Goal: Book appointment/travel/reservation

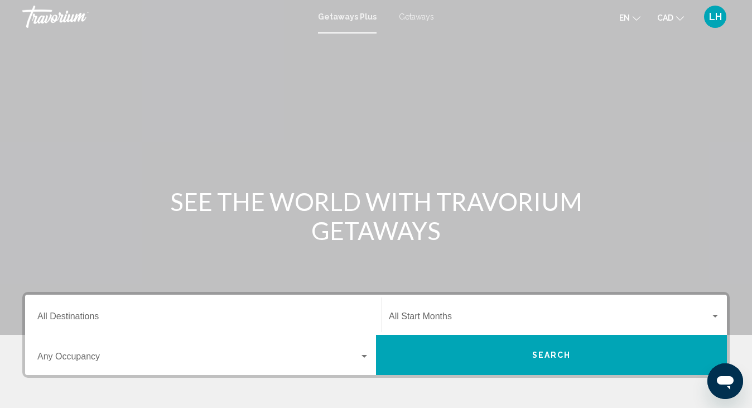
click at [421, 16] on span "Getaways" at bounding box center [416, 16] width 35 height 9
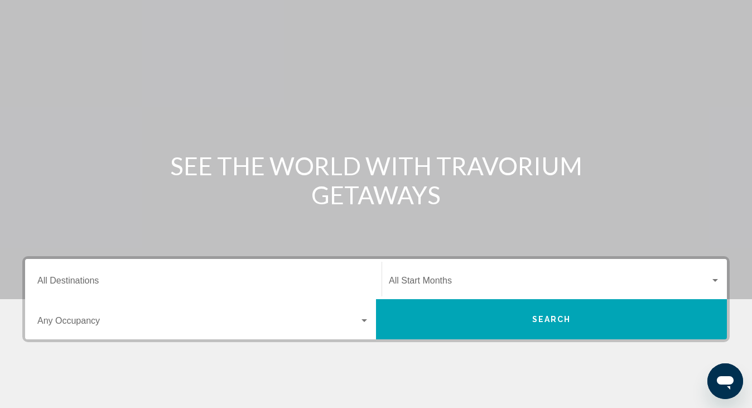
scroll to position [56, 0]
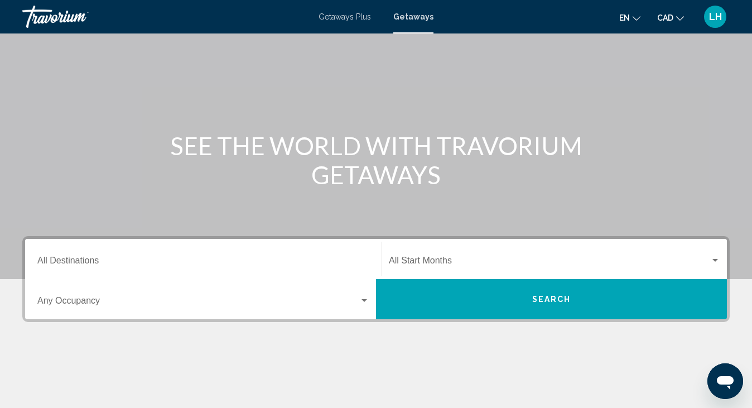
click at [74, 262] on input "Destination All Destinations" at bounding box center [203, 263] width 332 height 10
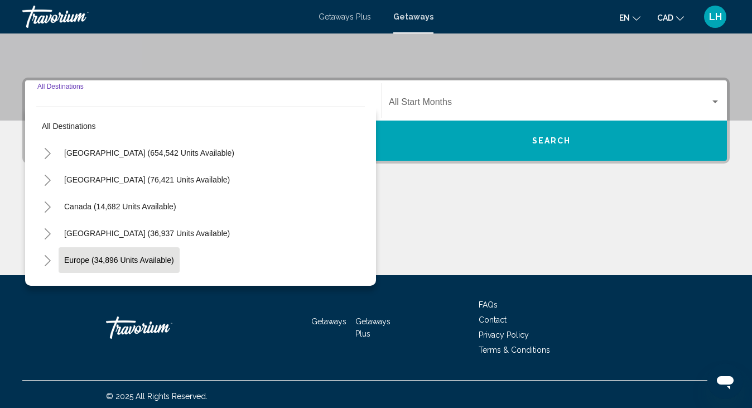
scroll to position [218, 0]
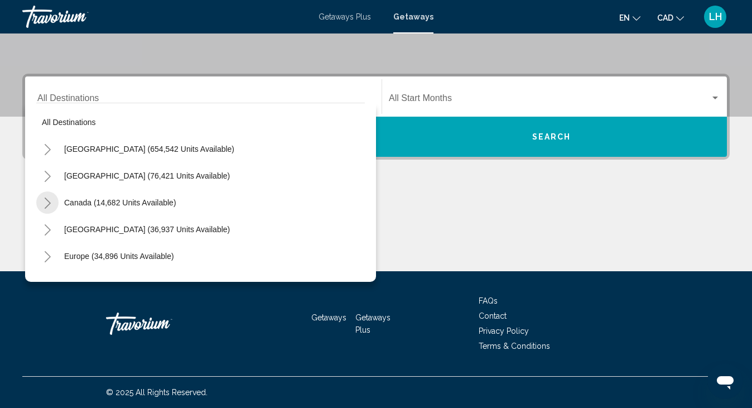
click at [47, 201] on icon "Toggle Canada (14,682 units available)" at bounding box center [48, 202] width 8 height 11
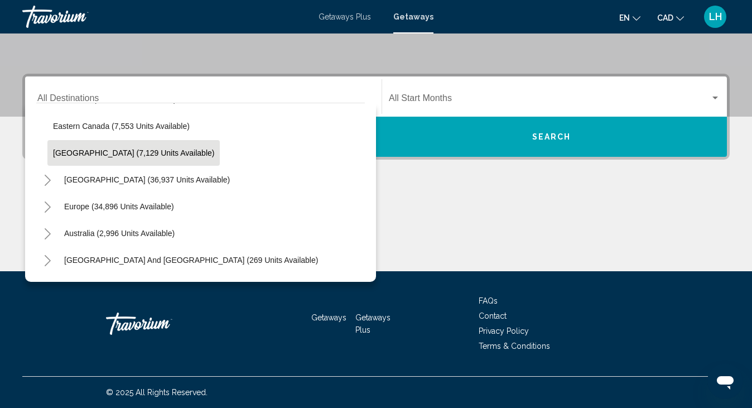
scroll to position [112, 0]
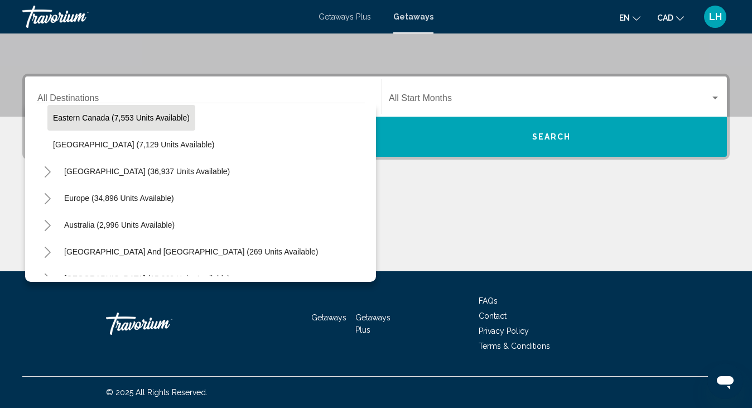
click at [134, 121] on span "Eastern Canada (7,553 units available)" at bounding box center [121, 117] width 137 height 9
type input "**********"
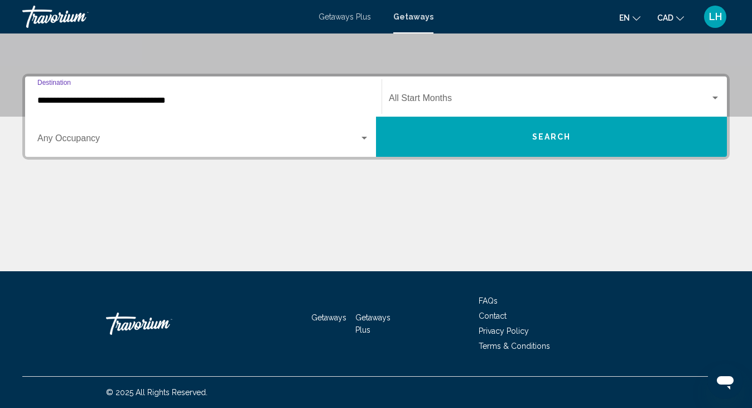
click at [571, 136] on button "Search" at bounding box center [551, 137] width 351 height 40
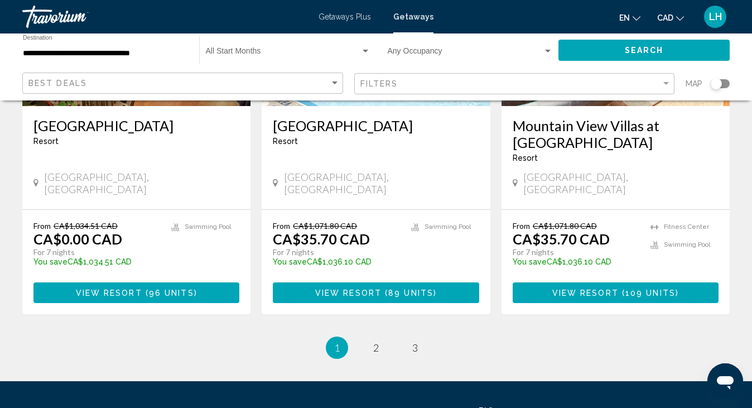
scroll to position [1506, 0]
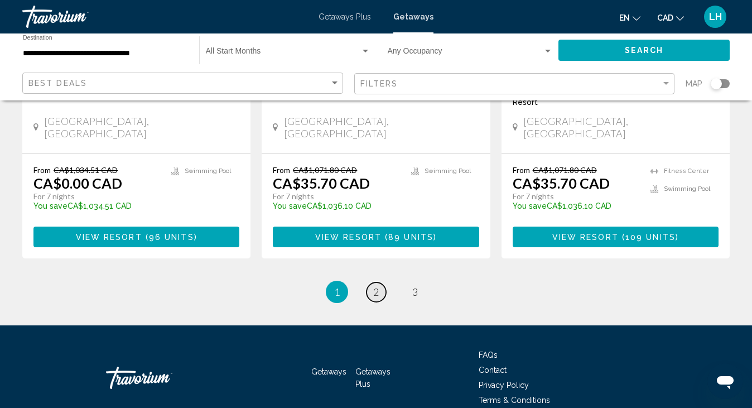
click at [378, 286] on span "2" at bounding box center [376, 292] width 6 height 12
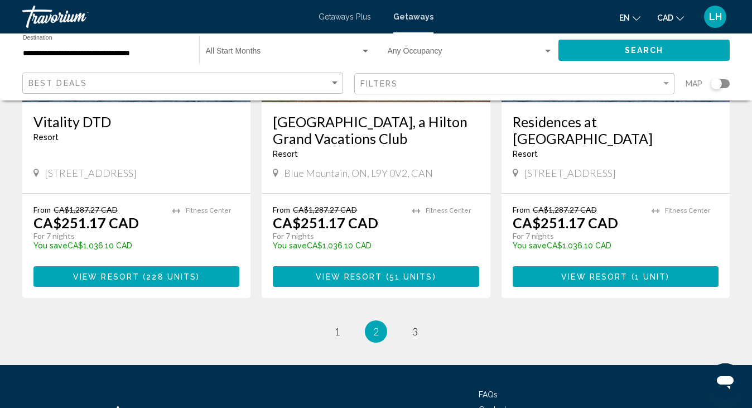
scroll to position [1511, 0]
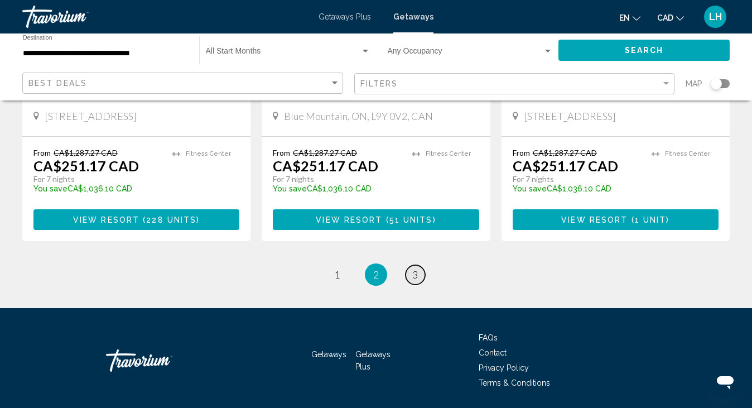
click at [418, 265] on link "page 3" at bounding box center [416, 275] width 20 height 20
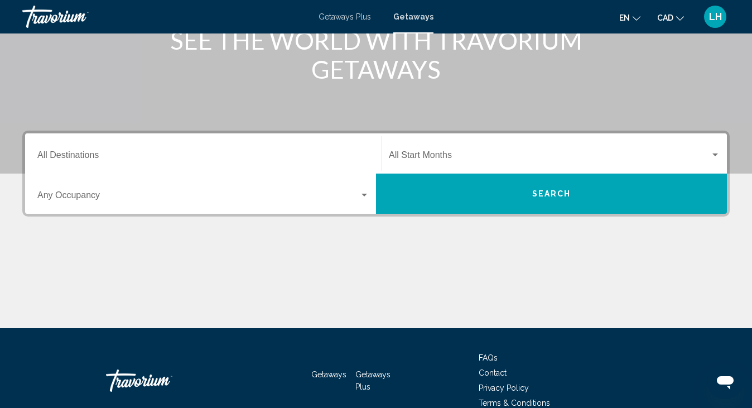
scroll to position [167, 0]
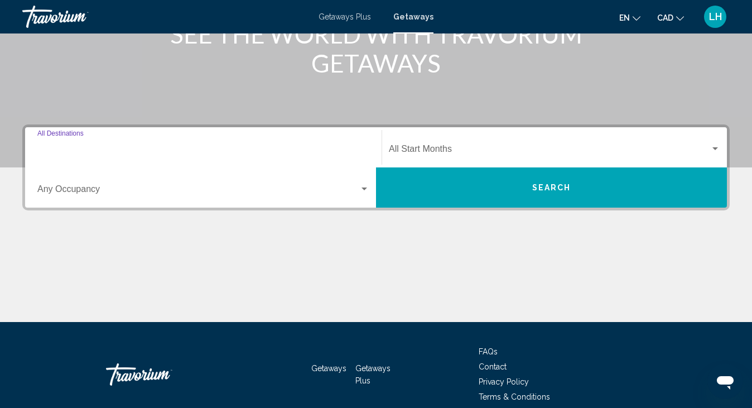
click at [75, 150] on input "Destination All Destinations" at bounding box center [203, 151] width 332 height 10
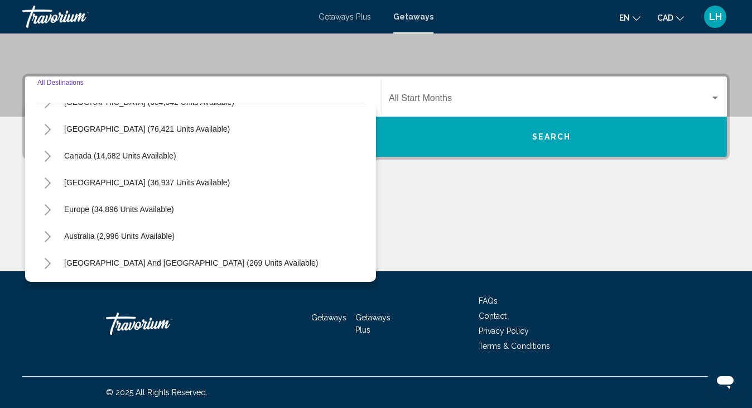
scroll to position [0, 0]
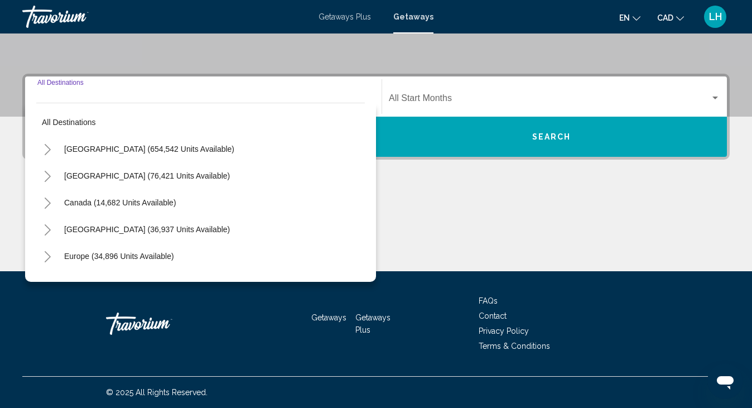
click at [46, 201] on icon "Toggle Canada (14,682 units available)" at bounding box center [48, 202] width 8 height 11
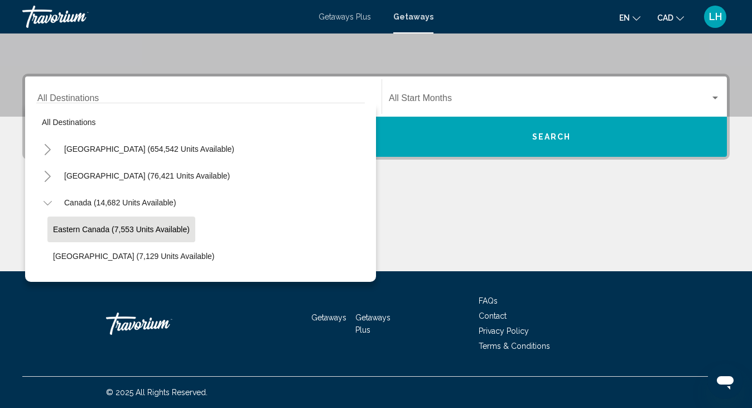
scroll to position [56, 0]
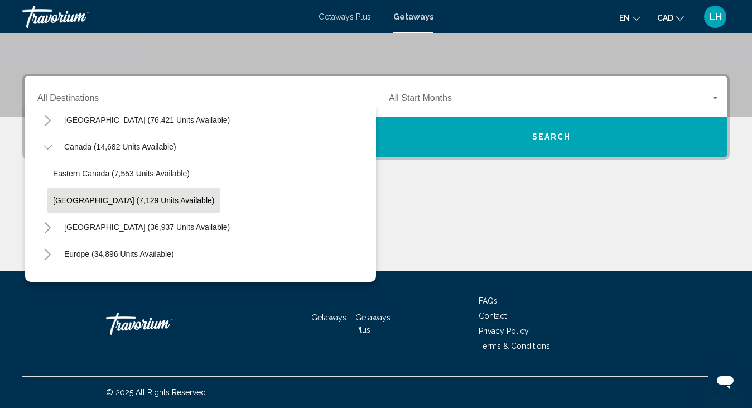
click at [105, 199] on span "[GEOGRAPHIC_DATA] (7,129 units available)" at bounding box center [133, 200] width 161 height 9
type input "**********"
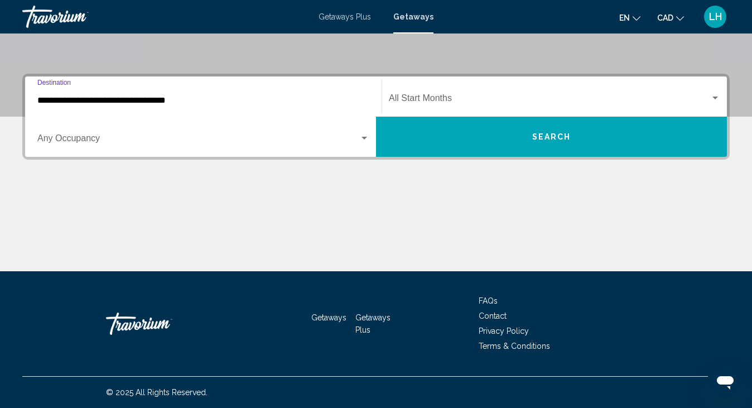
click at [554, 137] on span "Search" at bounding box center [551, 137] width 39 height 9
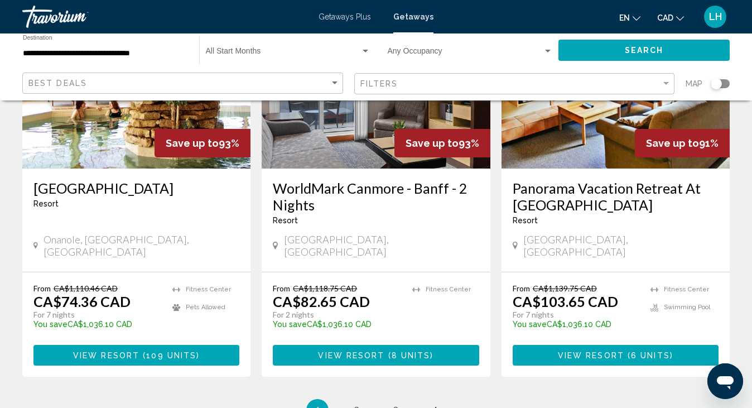
scroll to position [1511, 0]
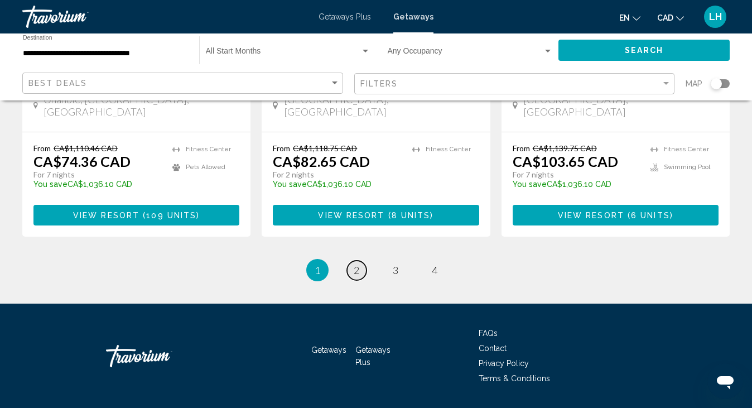
click at [360, 260] on link "page 2" at bounding box center [357, 270] width 20 height 20
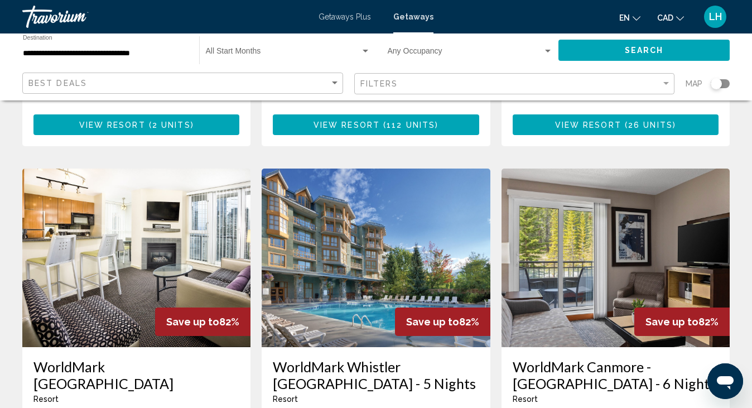
scroll to position [390, 0]
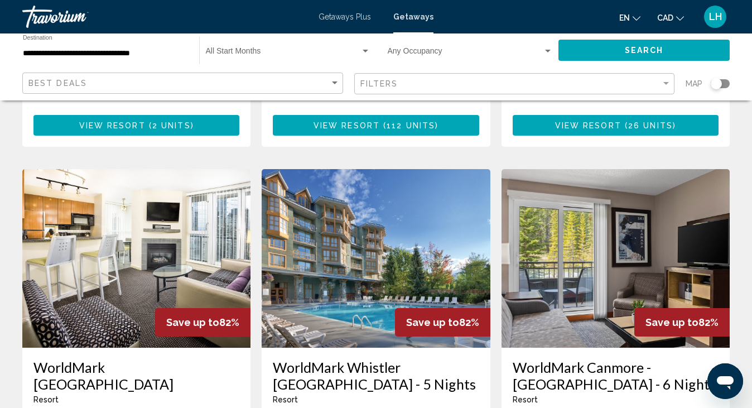
click at [389, 228] on img "Main content" at bounding box center [376, 258] width 228 height 178
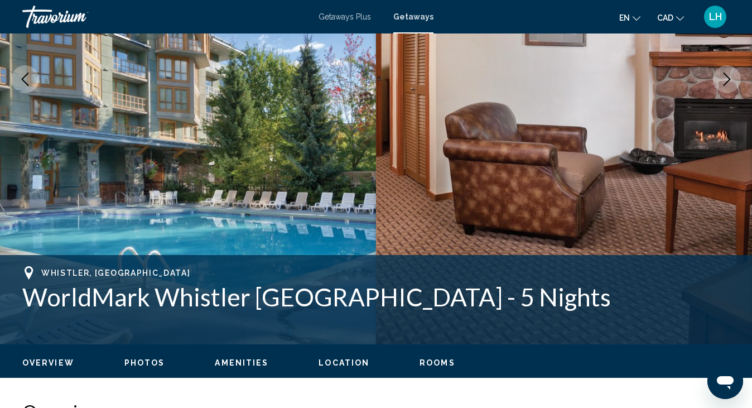
scroll to position [151, 0]
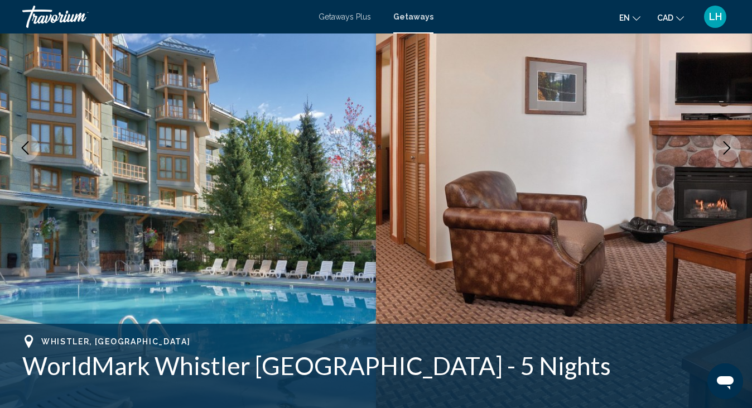
click at [726, 148] on icon "Next image" at bounding box center [726, 147] width 13 height 13
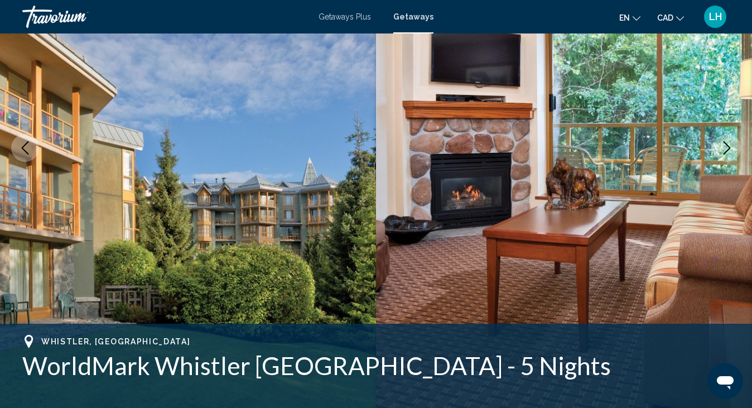
click at [725, 147] on icon "Next image" at bounding box center [726, 147] width 13 height 13
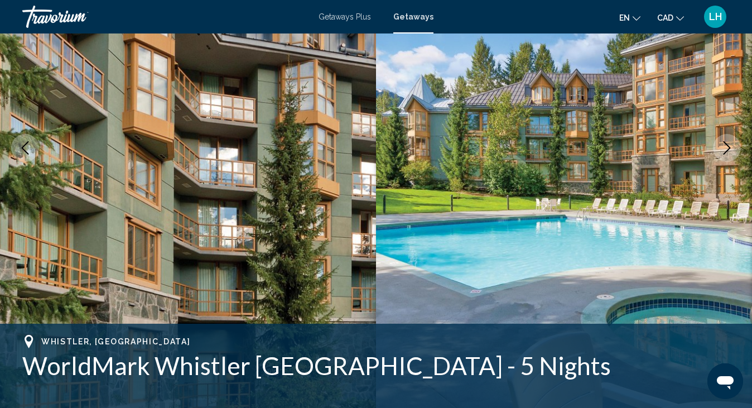
click at [25, 144] on icon "Previous image" at bounding box center [25, 147] width 7 height 13
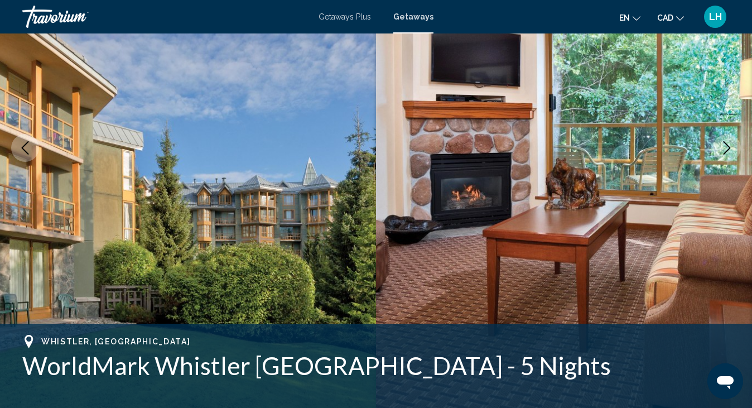
click at [728, 148] on icon "Next image" at bounding box center [726, 147] width 13 height 13
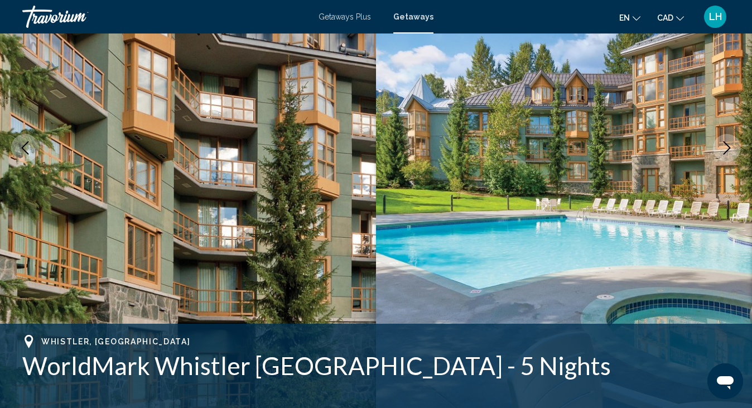
click at [726, 149] on icon "Next image" at bounding box center [726, 147] width 13 height 13
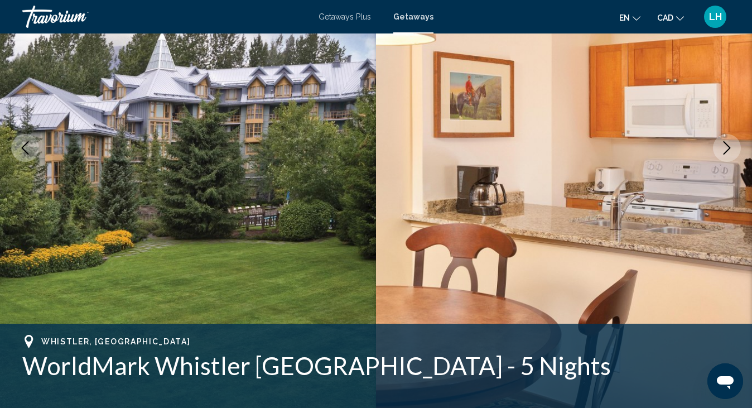
click at [726, 147] on icon "Next image" at bounding box center [726, 147] width 13 height 13
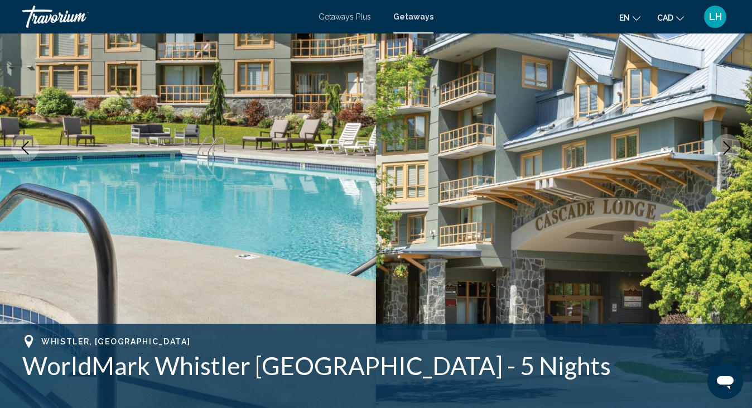
click at [22, 148] on icon "Previous image" at bounding box center [25, 147] width 7 height 13
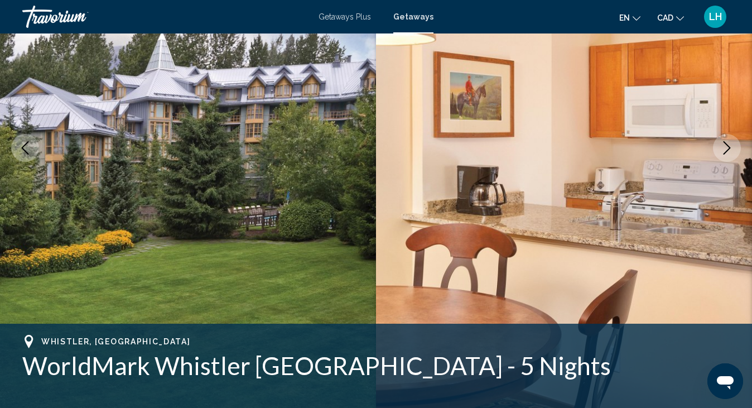
click at [25, 148] on icon "Previous image" at bounding box center [24, 147] width 13 height 13
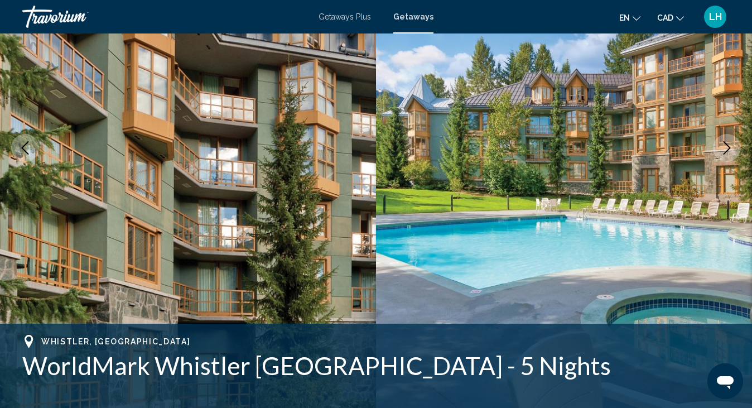
click at [25, 148] on icon "Previous image" at bounding box center [24, 147] width 13 height 13
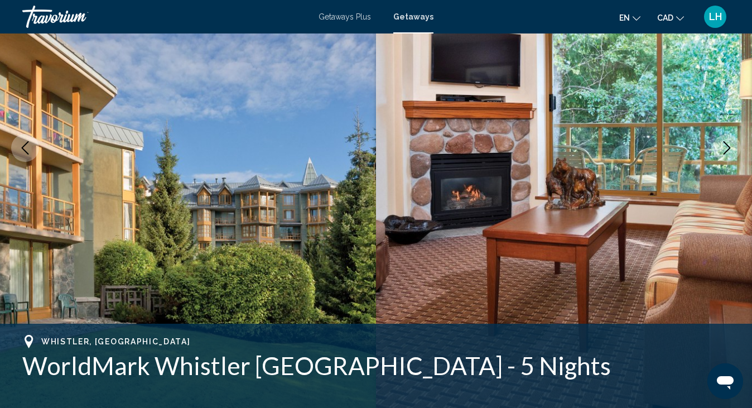
click at [26, 149] on icon "Previous image" at bounding box center [24, 147] width 13 height 13
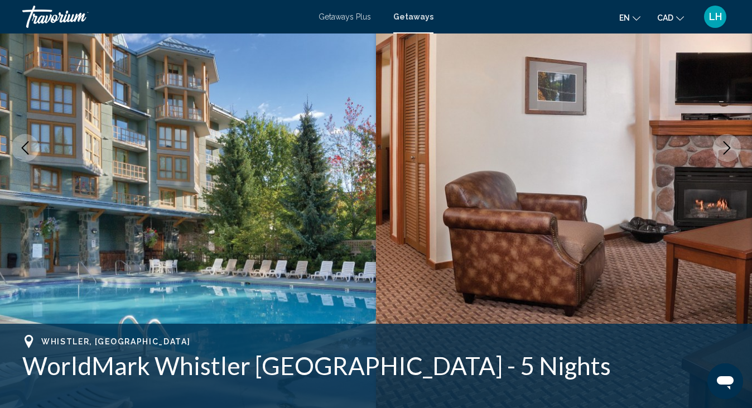
click at [32, 146] on button "Previous image" at bounding box center [25, 148] width 28 height 28
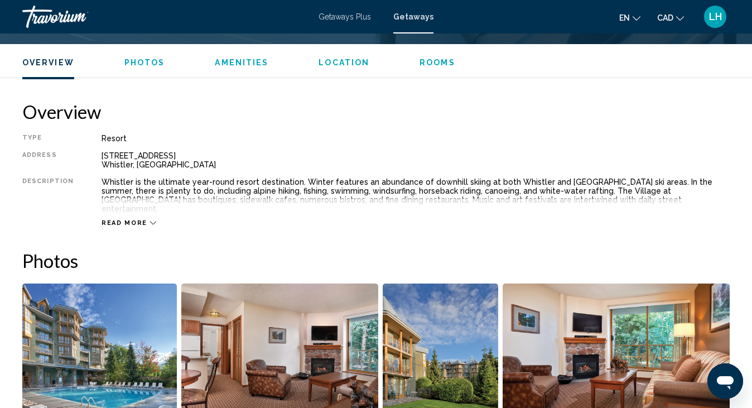
scroll to position [430, 0]
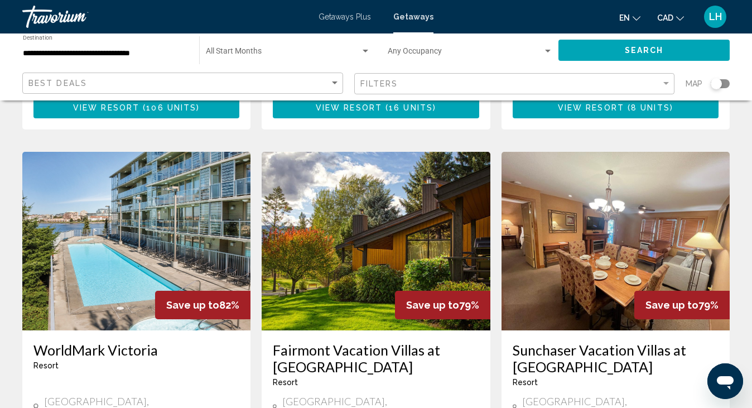
scroll to position [837, 0]
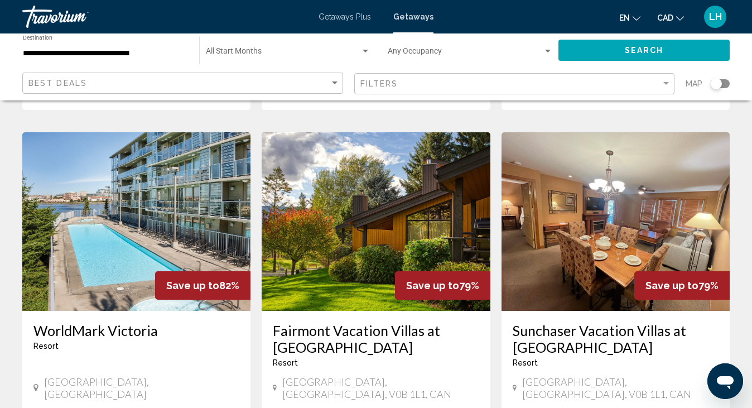
click at [156, 214] on img "Main content" at bounding box center [136, 221] width 228 height 178
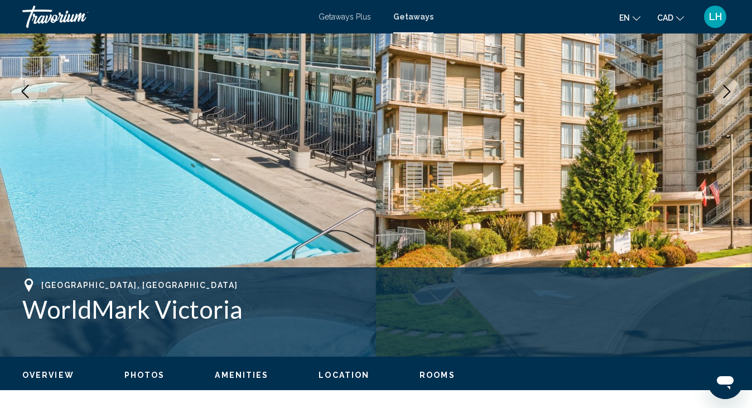
scroll to position [206, 0]
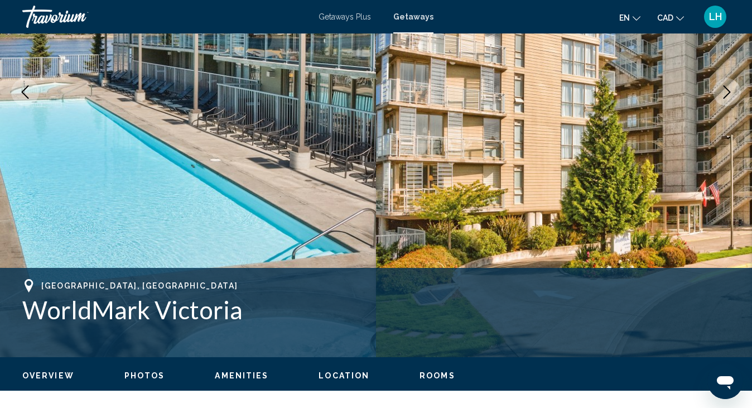
click at [739, 160] on img "Main content" at bounding box center [564, 92] width 376 height 530
click at [731, 90] on icon "Next image" at bounding box center [726, 91] width 13 height 13
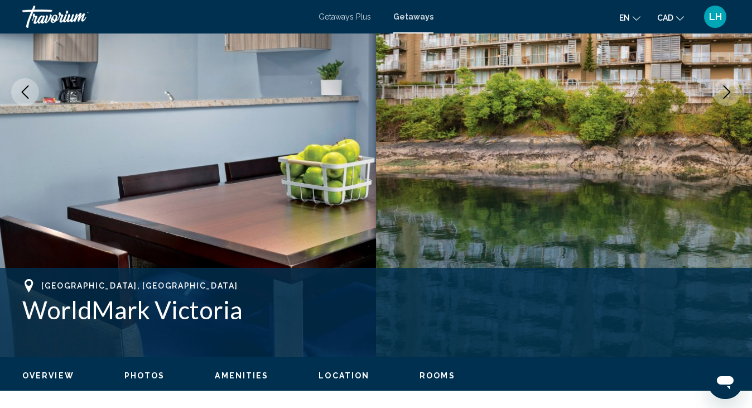
click at [725, 99] on button "Next image" at bounding box center [727, 92] width 28 height 28
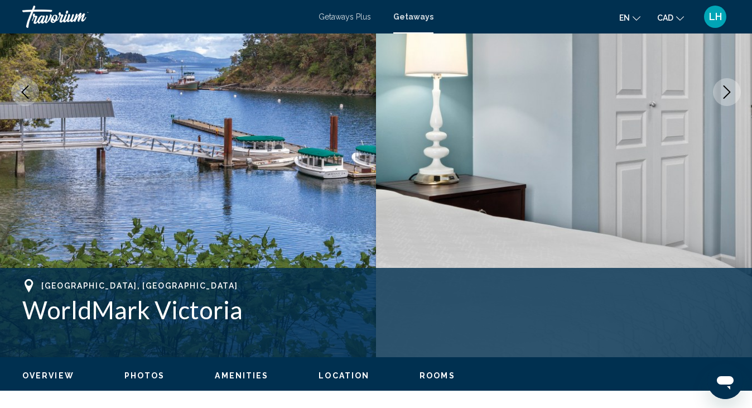
click at [725, 99] on button "Next image" at bounding box center [727, 92] width 28 height 28
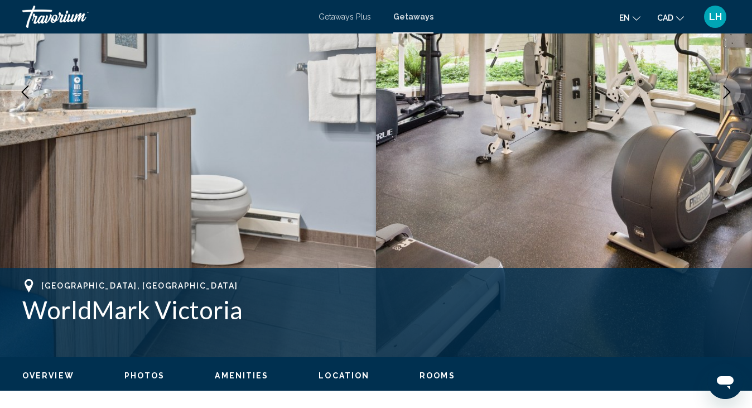
click at [725, 99] on button "Next image" at bounding box center [727, 92] width 28 height 28
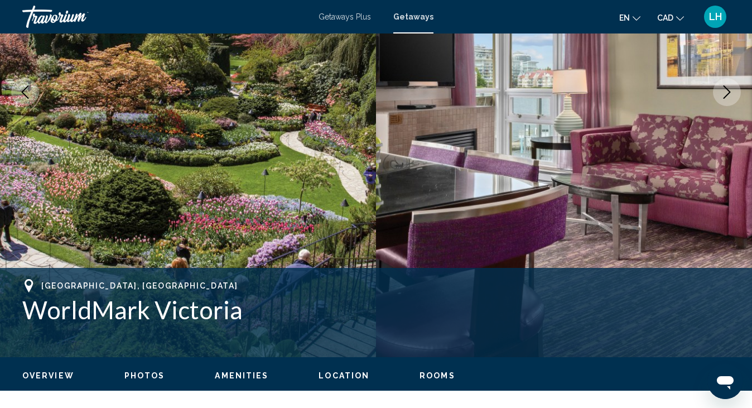
click at [725, 99] on button "Next image" at bounding box center [727, 92] width 28 height 28
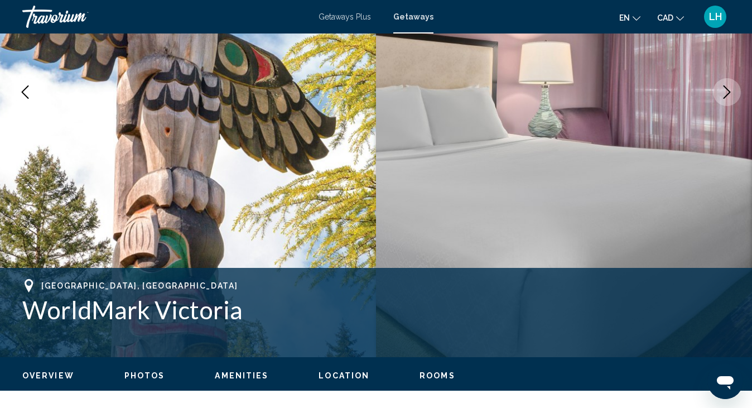
click at [725, 99] on button "Next image" at bounding box center [727, 92] width 28 height 28
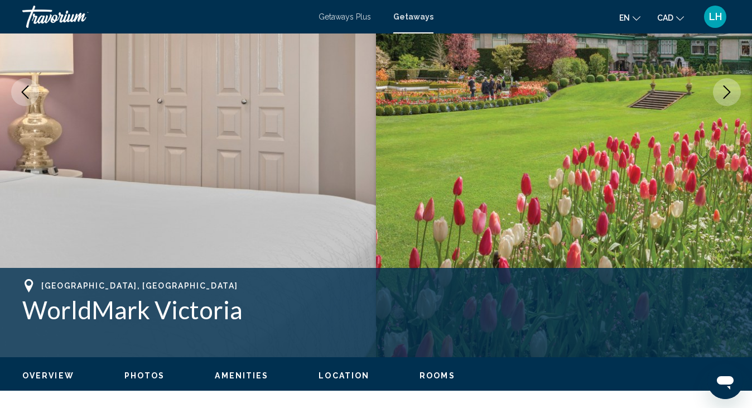
click at [725, 99] on button "Next image" at bounding box center [727, 92] width 28 height 28
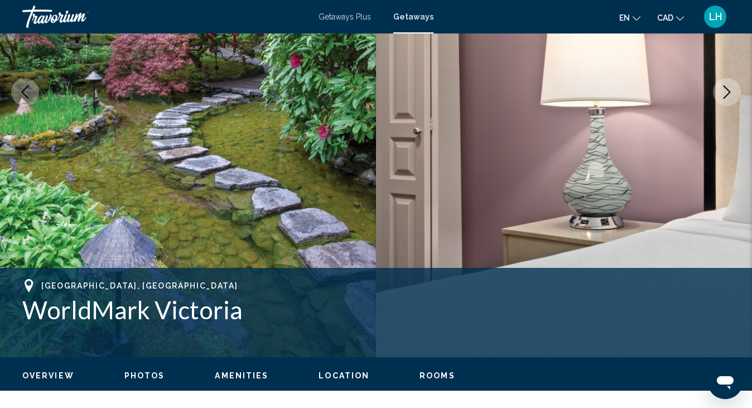
click at [725, 99] on button "Next image" at bounding box center [727, 92] width 28 height 28
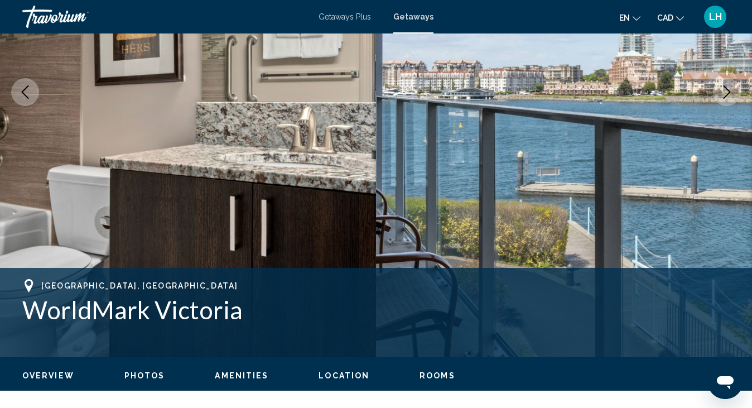
click at [27, 93] on icon "Previous image" at bounding box center [24, 91] width 13 height 13
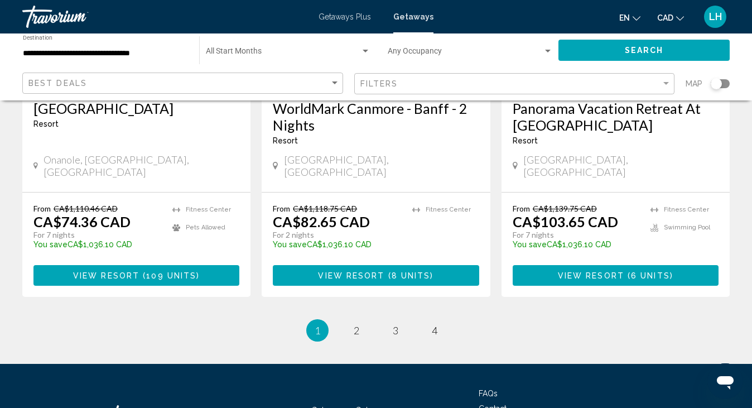
scroll to position [1511, 0]
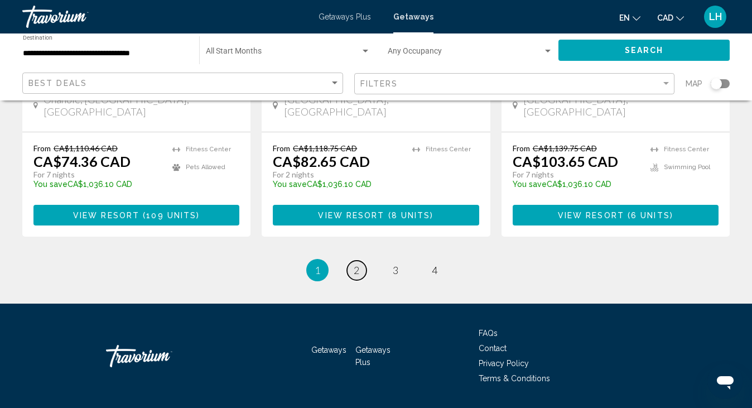
click at [357, 264] on span "2" at bounding box center [357, 270] width 6 height 12
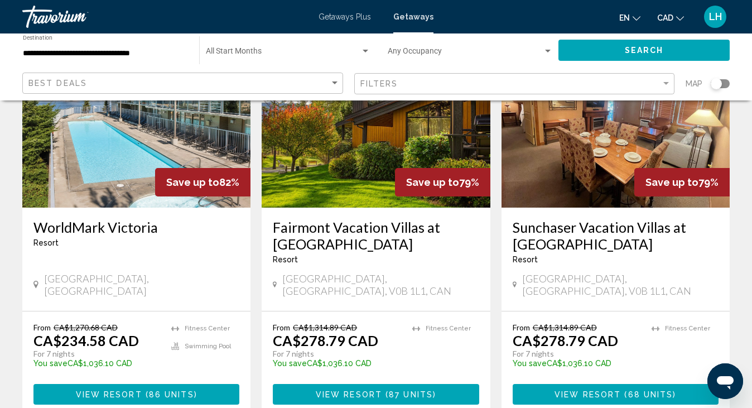
scroll to position [948, 0]
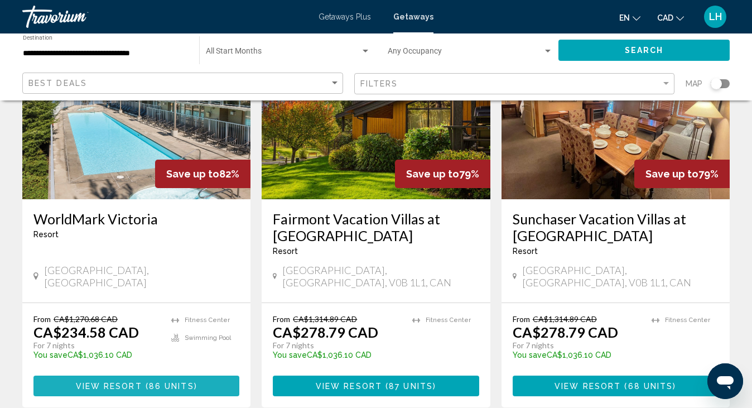
click at [169, 381] on span "View Resort ( 86 units )" at bounding box center [137, 385] width 122 height 9
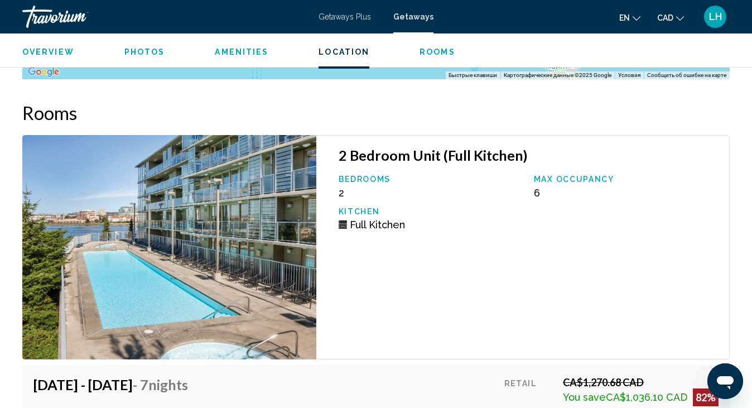
scroll to position [1926, 0]
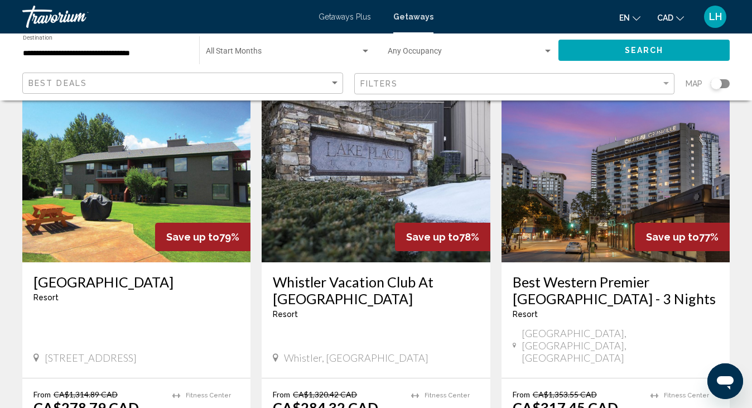
scroll to position [1288, 0]
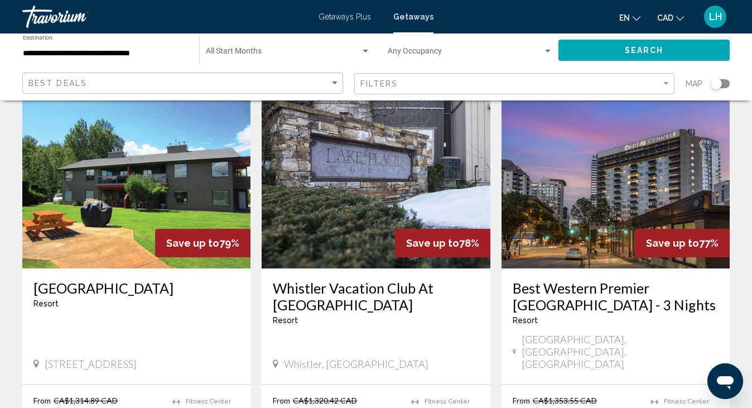
click at [594, 171] on img "Main content" at bounding box center [615, 179] width 228 height 178
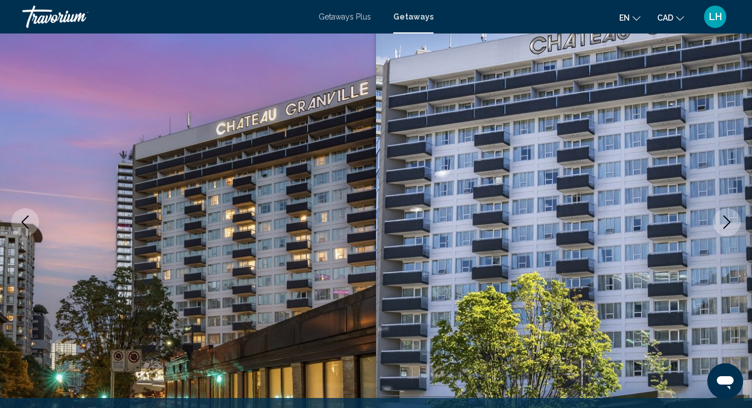
scroll to position [95, 0]
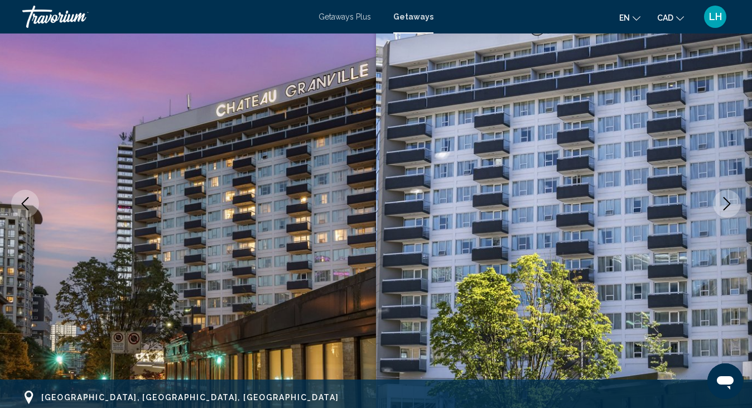
click at [726, 197] on icon "Next image" at bounding box center [726, 203] width 13 height 13
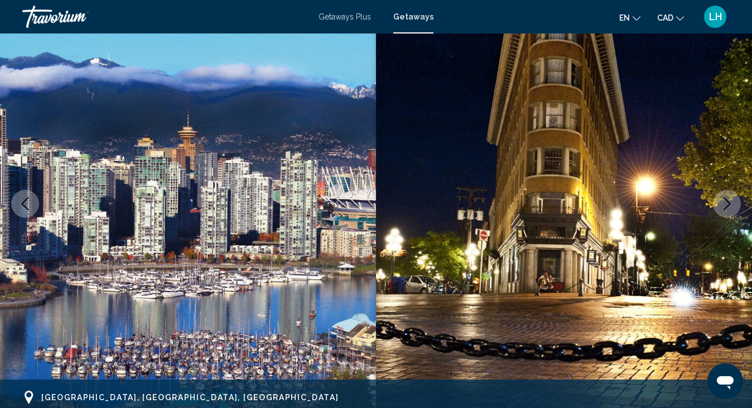
click at [728, 204] on icon "Next image" at bounding box center [726, 203] width 13 height 13
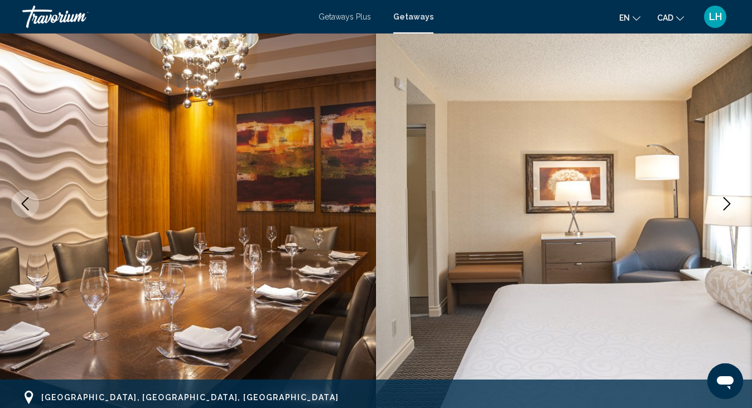
click at [728, 204] on icon "Next image" at bounding box center [726, 203] width 13 height 13
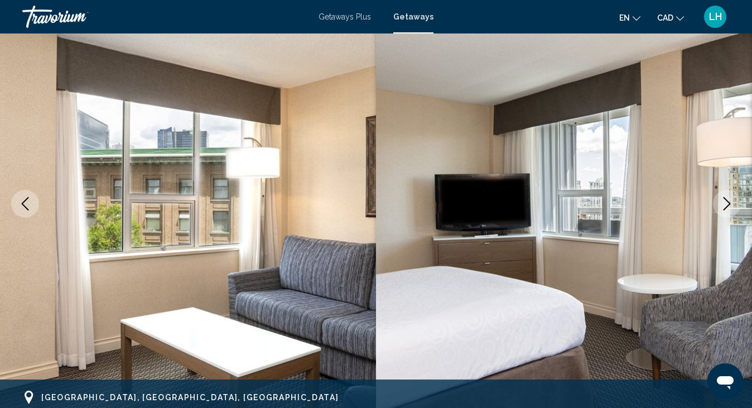
click at [730, 203] on icon "Next image" at bounding box center [726, 203] width 7 height 13
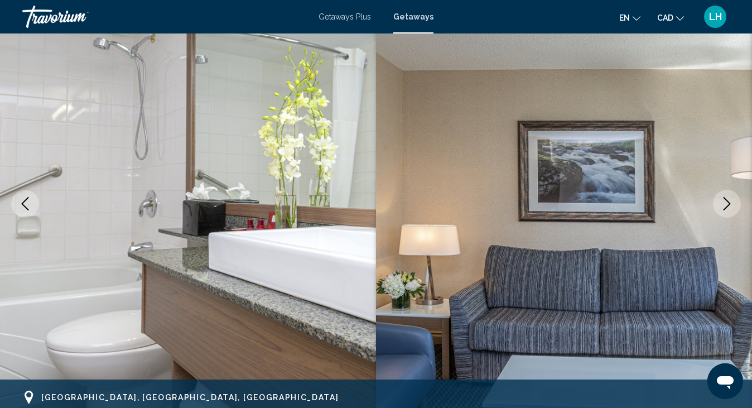
click at [731, 203] on icon "Next image" at bounding box center [726, 203] width 13 height 13
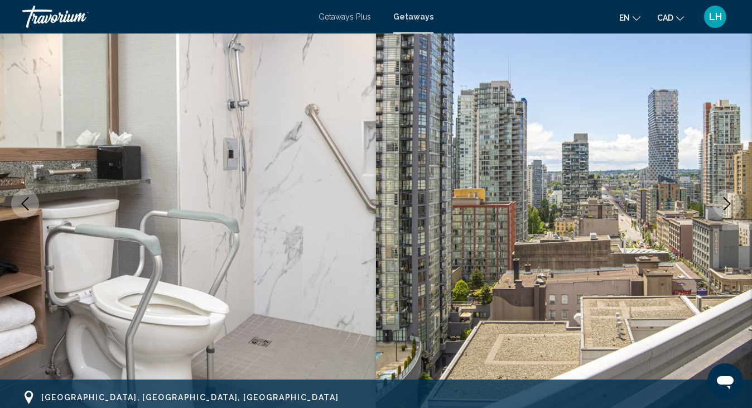
click at [731, 203] on icon "Next image" at bounding box center [726, 203] width 13 height 13
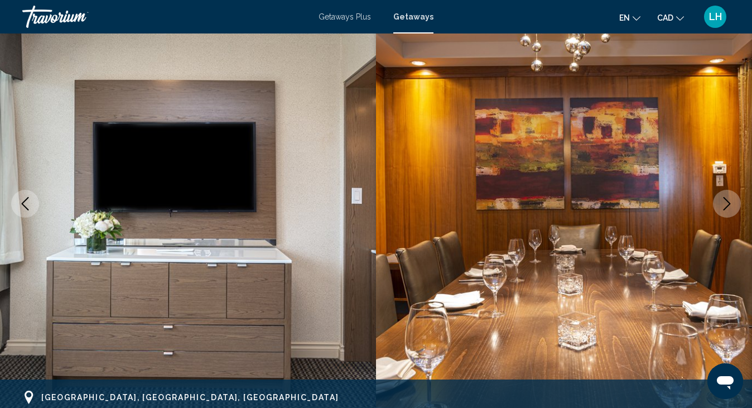
click at [731, 203] on icon "Next image" at bounding box center [726, 203] width 13 height 13
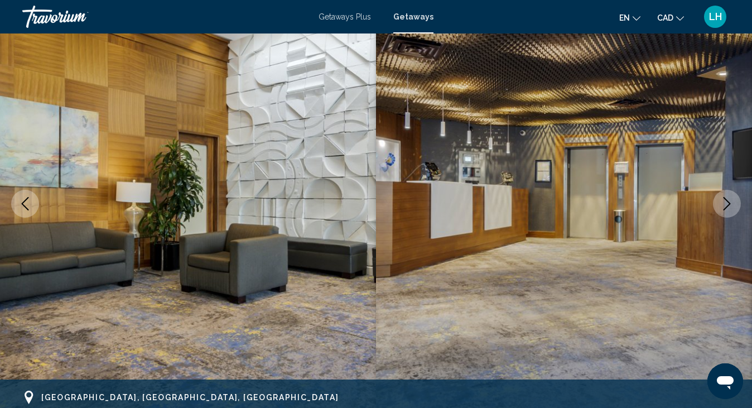
click at [731, 203] on icon "Next image" at bounding box center [726, 203] width 13 height 13
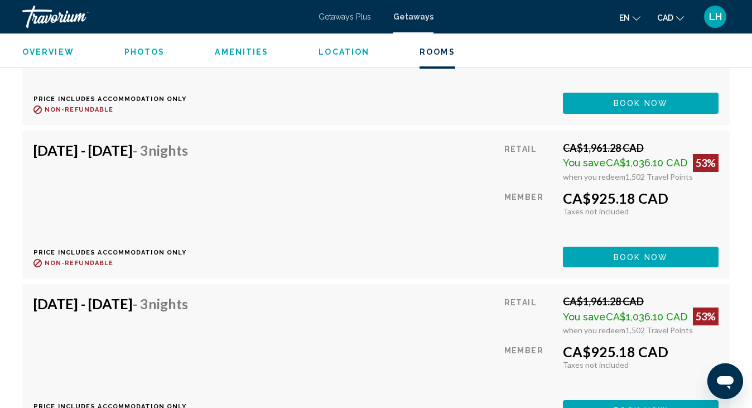
scroll to position [3497, 0]
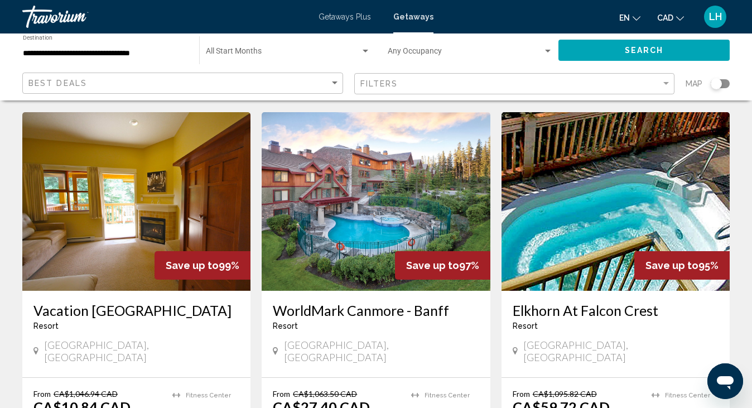
scroll to position [451, 0]
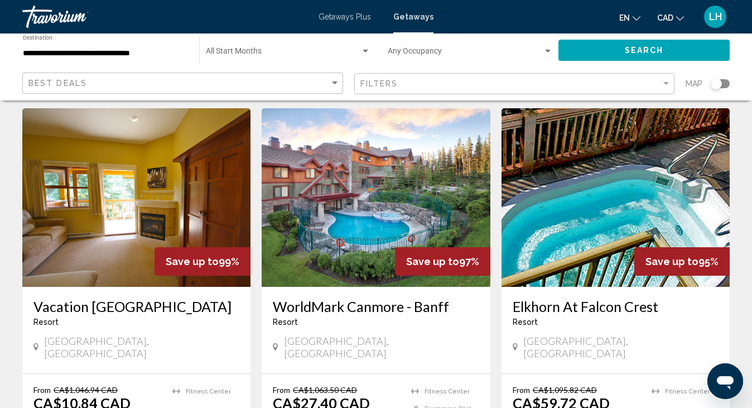
click at [432, 199] on img "Main content" at bounding box center [376, 197] width 228 height 178
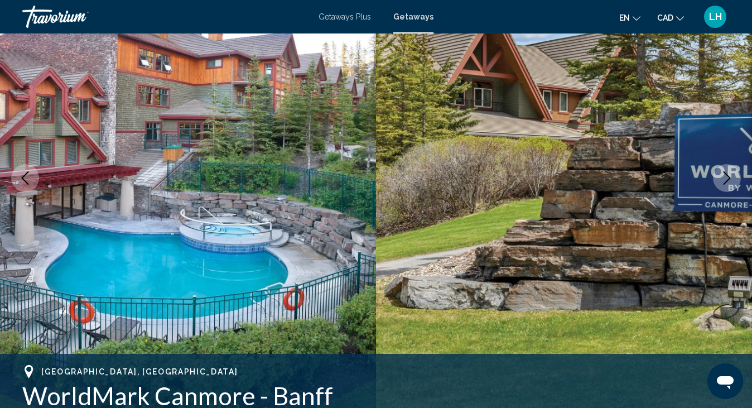
scroll to position [95, 0]
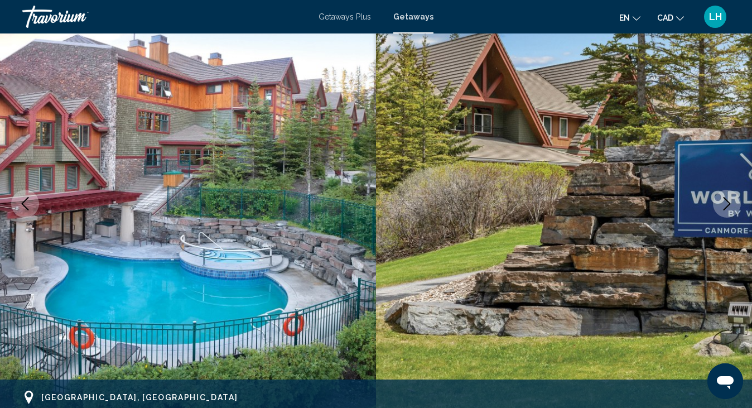
click at [730, 203] on icon "Next image" at bounding box center [726, 203] width 13 height 13
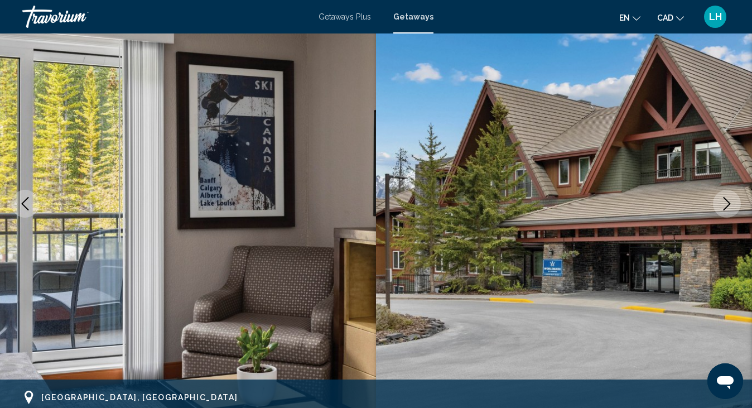
click at [728, 203] on icon "Next image" at bounding box center [726, 203] width 13 height 13
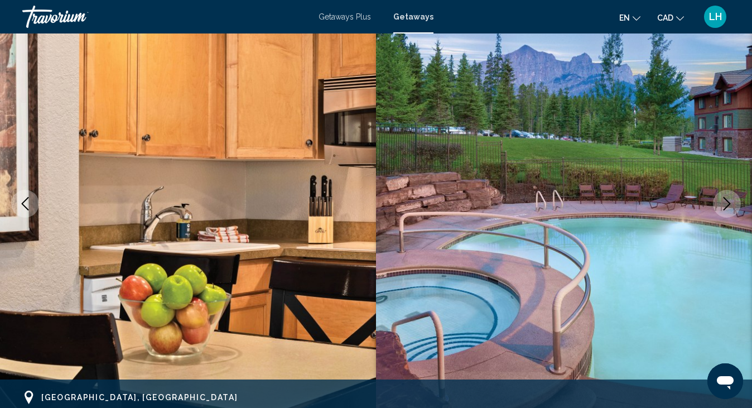
click at [726, 202] on icon "Next image" at bounding box center [726, 203] width 13 height 13
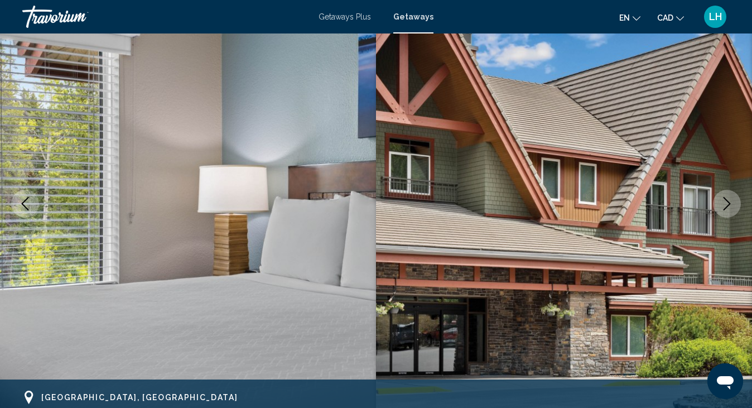
click at [726, 202] on icon "Next image" at bounding box center [726, 203] width 13 height 13
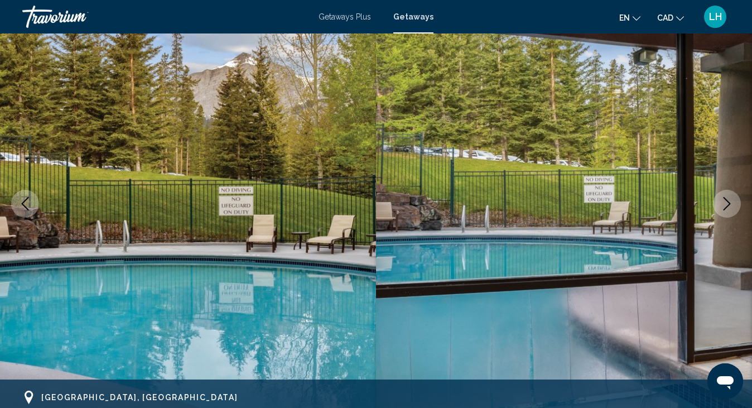
click at [726, 202] on icon "Next image" at bounding box center [726, 203] width 13 height 13
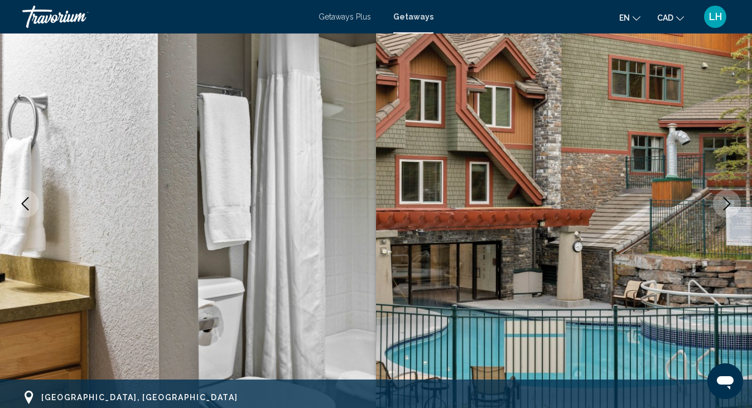
click at [730, 199] on icon "Next image" at bounding box center [726, 203] width 13 height 13
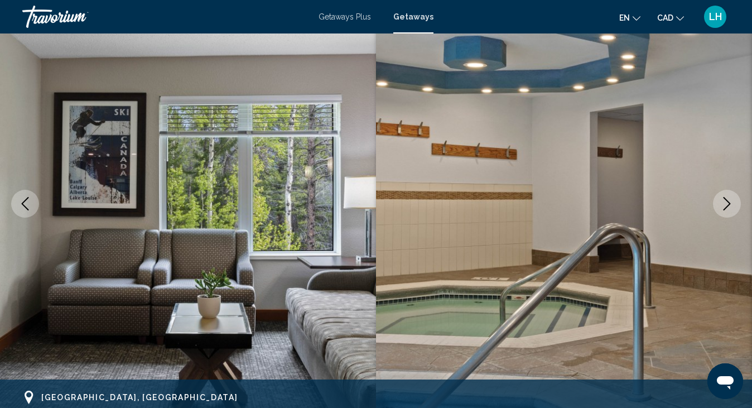
click at [730, 199] on icon "Next image" at bounding box center [726, 203] width 13 height 13
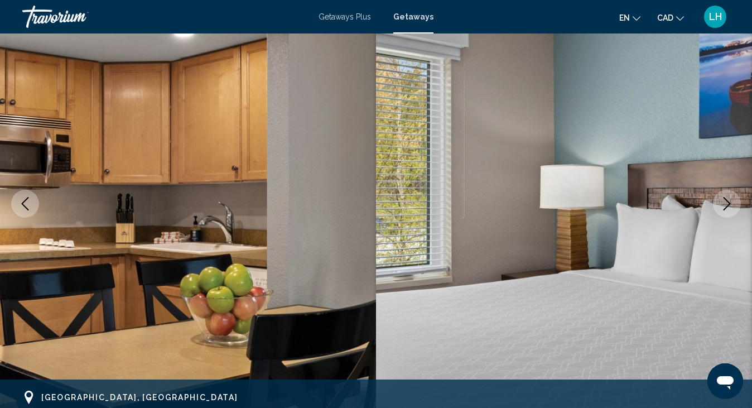
click at [730, 199] on icon "Next image" at bounding box center [726, 203] width 13 height 13
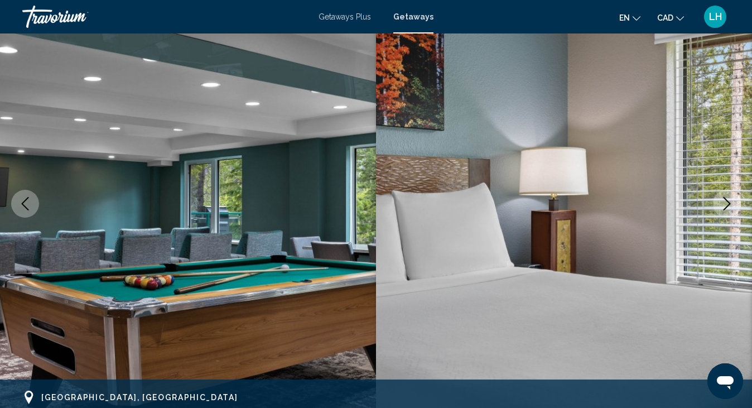
click at [727, 204] on icon "Next image" at bounding box center [726, 203] width 13 height 13
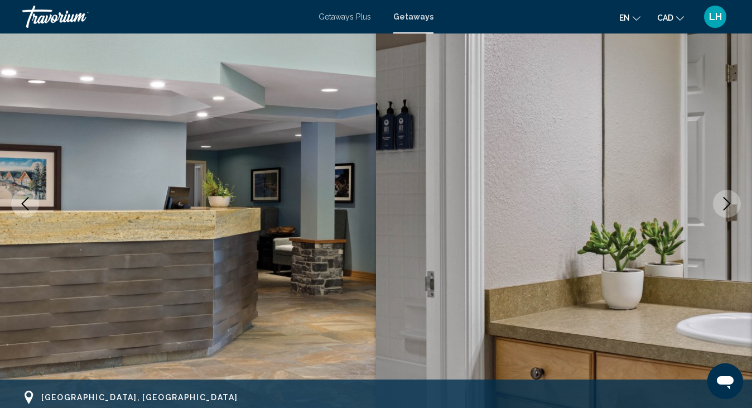
click at [727, 203] on icon "Next image" at bounding box center [726, 203] width 13 height 13
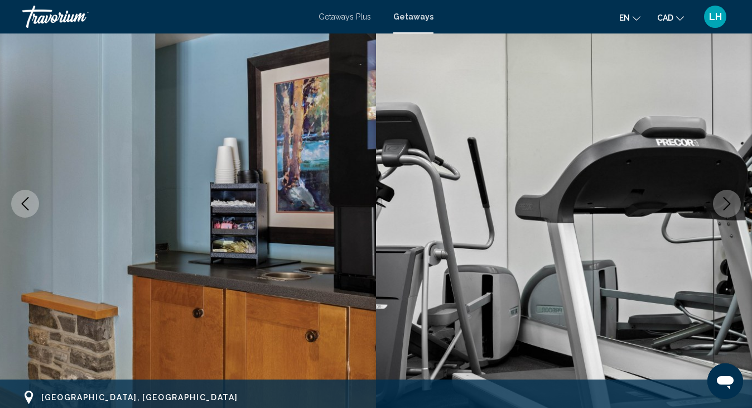
click at [727, 203] on icon "Next image" at bounding box center [726, 203] width 13 height 13
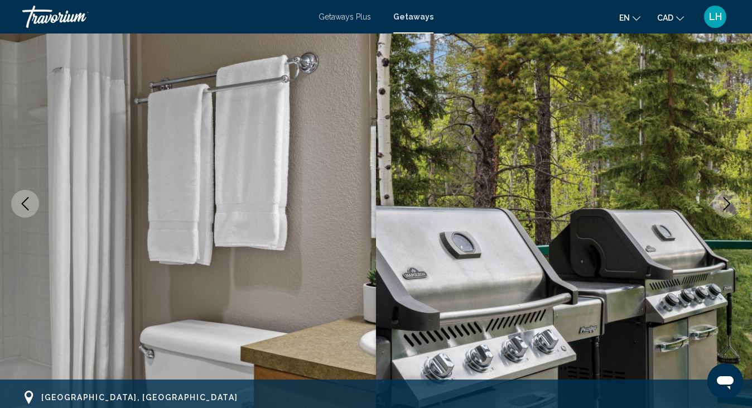
click at [30, 204] on icon "Previous image" at bounding box center [24, 203] width 13 height 13
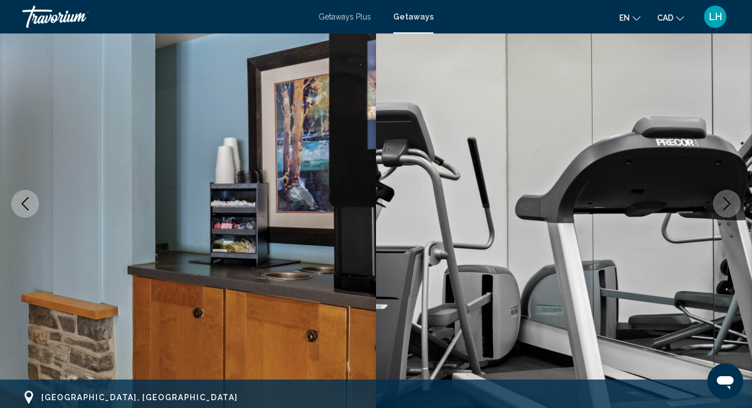
click at [29, 204] on icon "Previous image" at bounding box center [24, 203] width 13 height 13
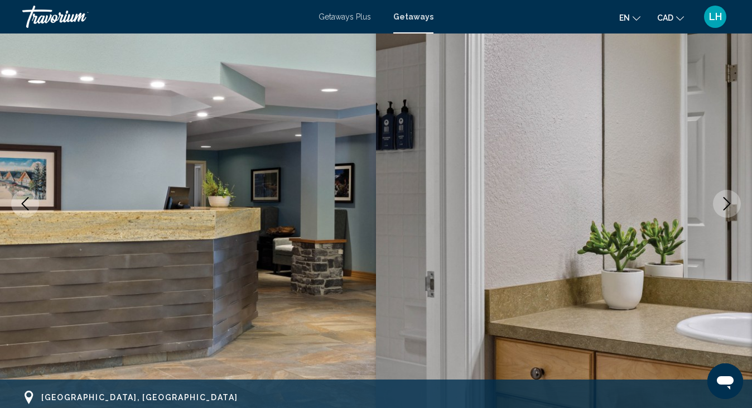
click at [29, 204] on icon "Previous image" at bounding box center [24, 203] width 13 height 13
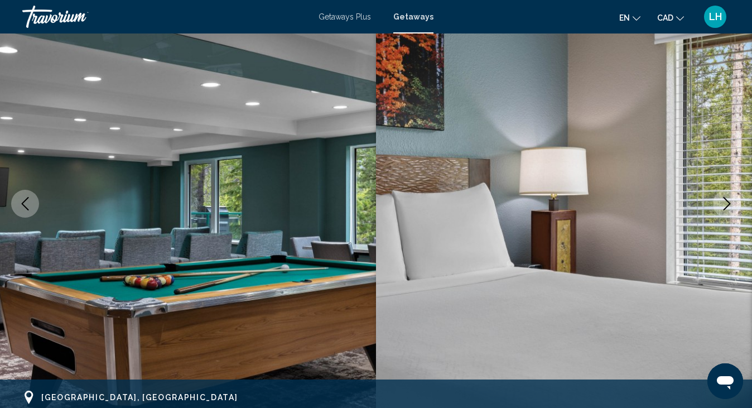
click at [29, 204] on icon "Previous image" at bounding box center [24, 203] width 13 height 13
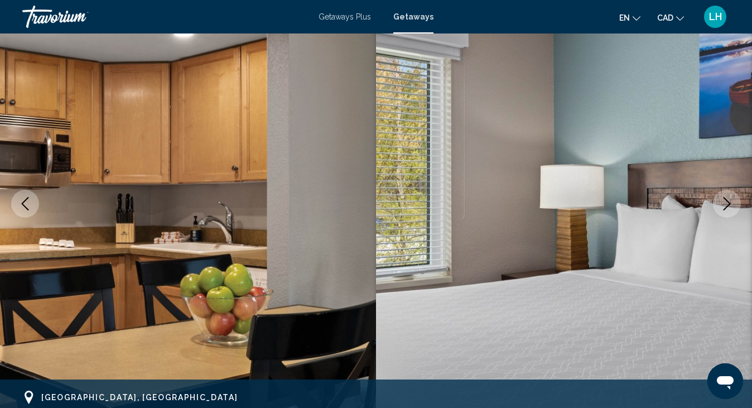
click at [29, 204] on icon "Previous image" at bounding box center [24, 203] width 13 height 13
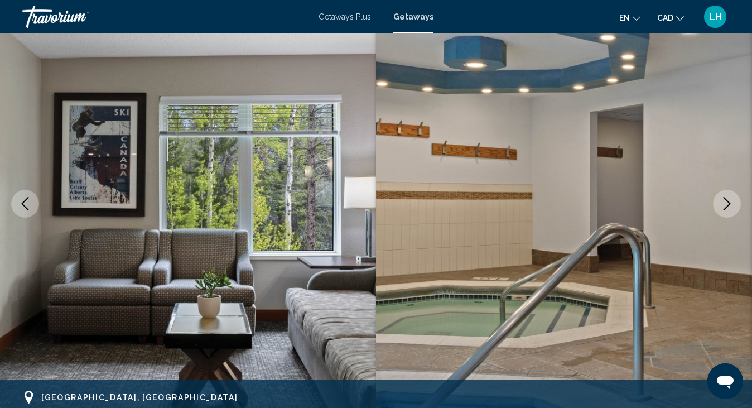
click at [29, 204] on icon "Previous image" at bounding box center [24, 203] width 13 height 13
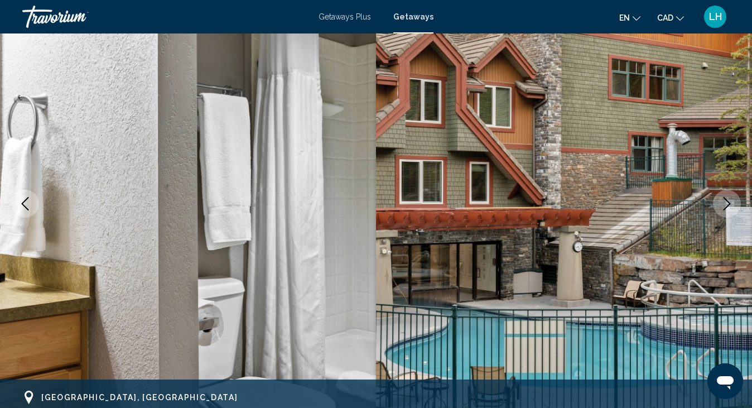
click at [28, 203] on icon "Previous image" at bounding box center [24, 203] width 13 height 13
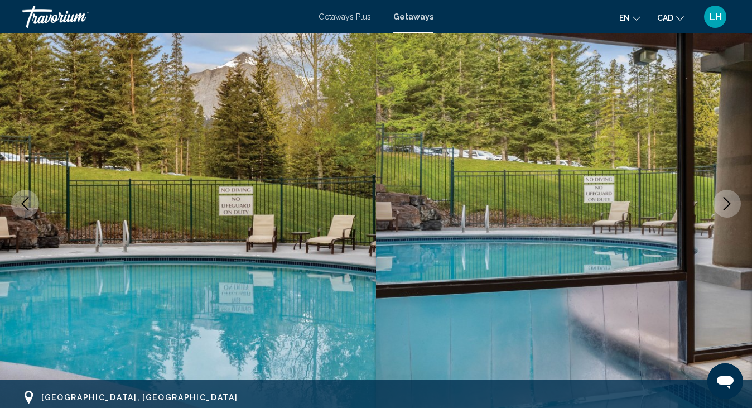
click at [28, 203] on icon "Previous image" at bounding box center [24, 203] width 13 height 13
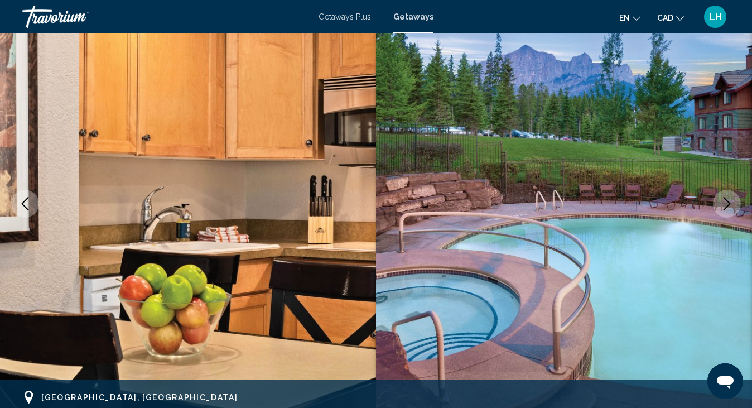
click at [25, 202] on icon "Previous image" at bounding box center [24, 203] width 13 height 13
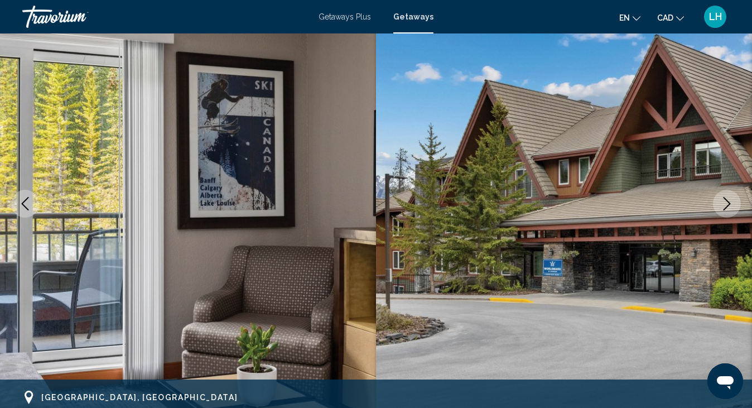
click at [28, 200] on icon "Previous image" at bounding box center [24, 203] width 13 height 13
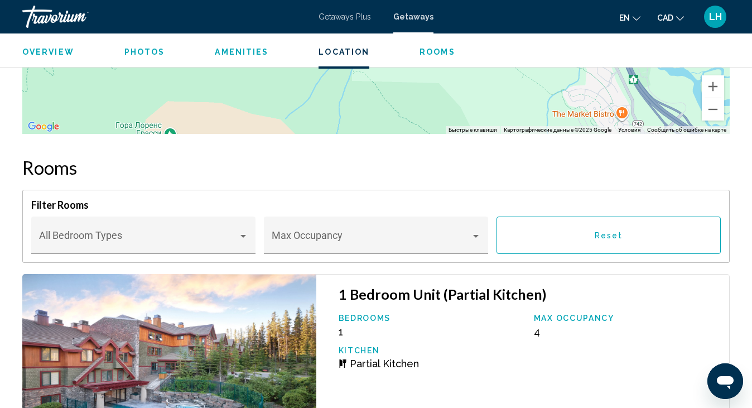
scroll to position [2214, 0]
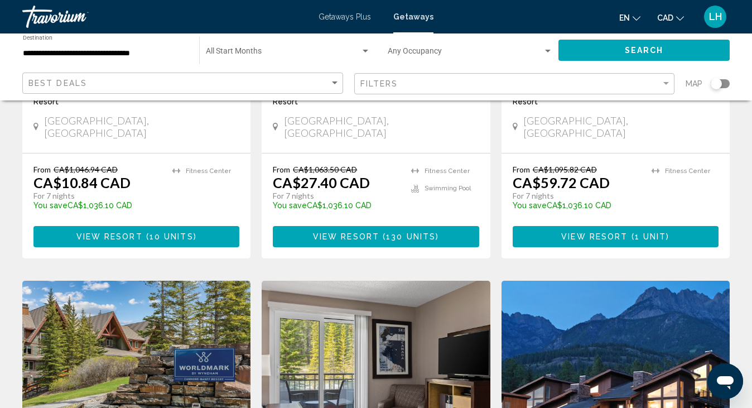
scroll to position [446, 0]
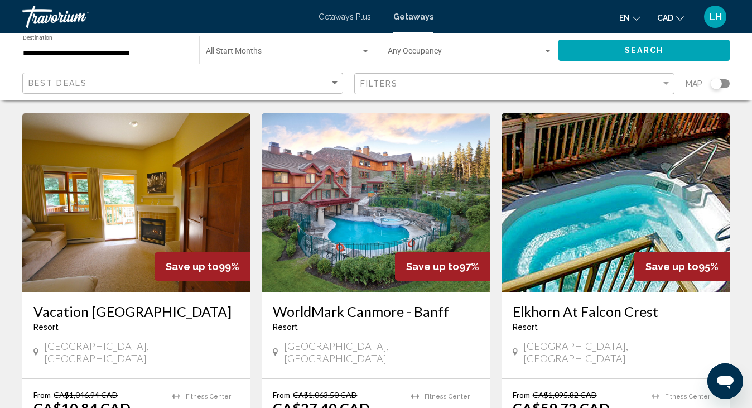
click at [162, 209] on img "Main content" at bounding box center [136, 202] width 228 height 178
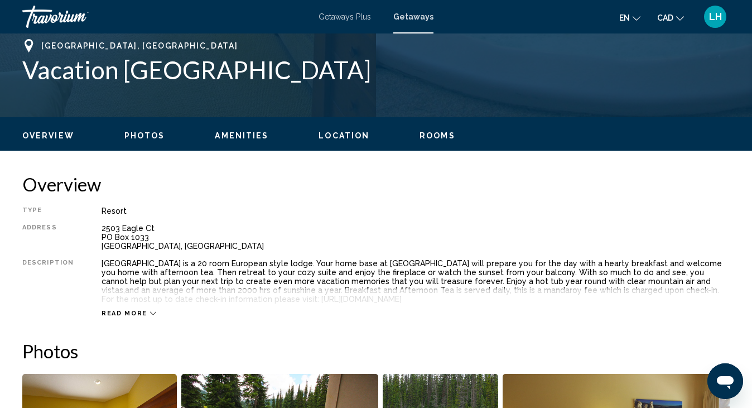
scroll to position [95, 0]
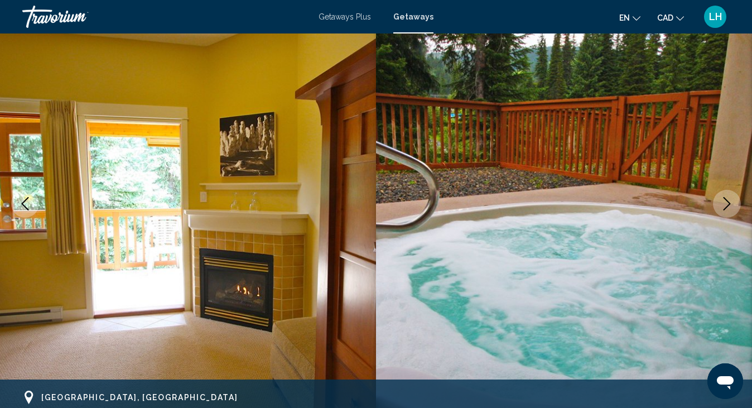
click at [722, 204] on icon "Next image" at bounding box center [726, 203] width 13 height 13
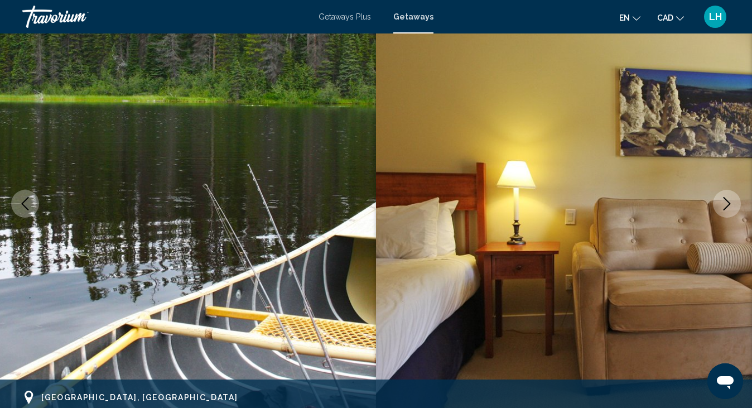
click at [722, 203] on icon "Next image" at bounding box center [726, 203] width 13 height 13
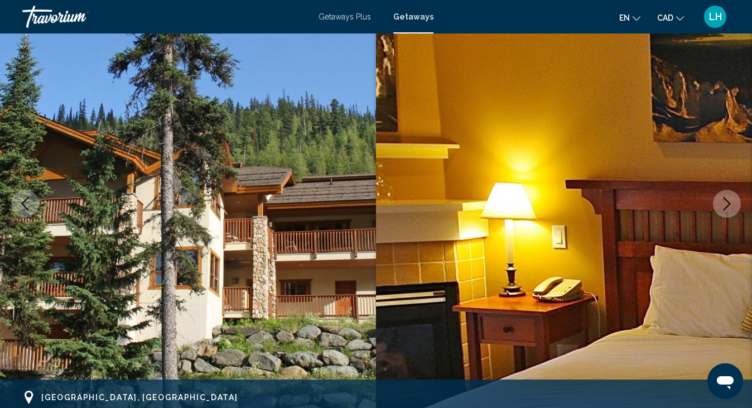
click at [722, 203] on icon "Next image" at bounding box center [726, 203] width 13 height 13
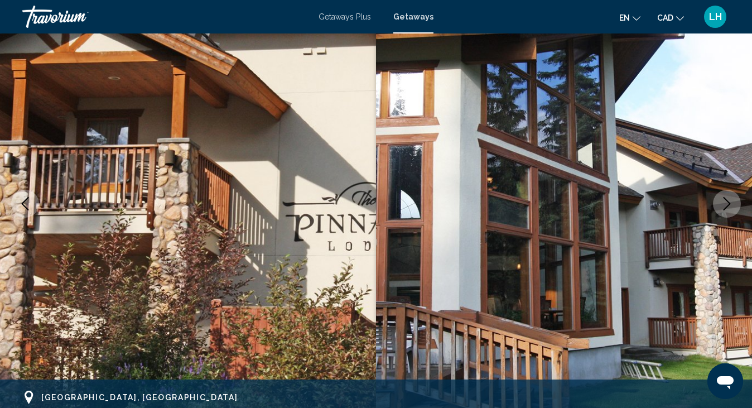
click at [725, 204] on icon "Next image" at bounding box center [726, 203] width 13 height 13
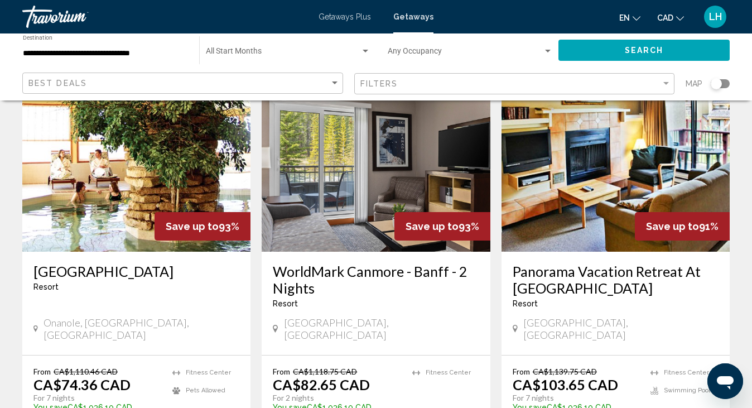
scroll to position [1232, 0]
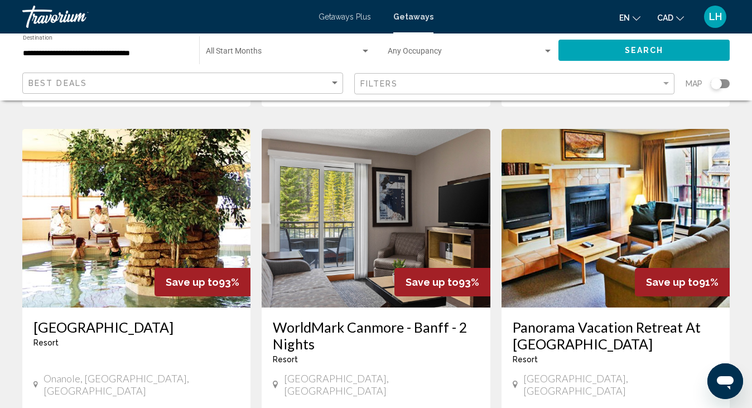
click at [197, 221] on img "Main content" at bounding box center [136, 218] width 228 height 178
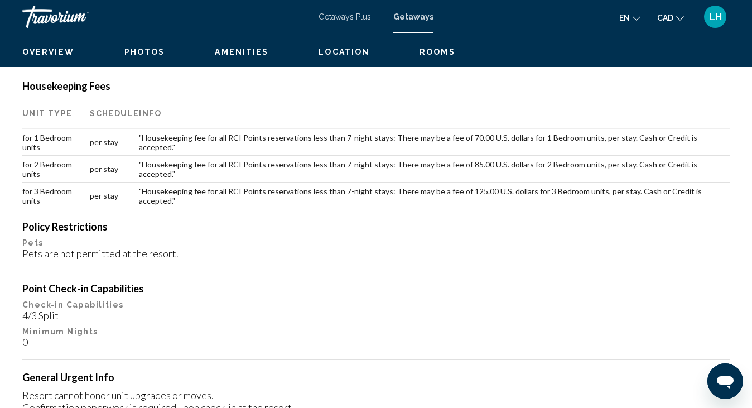
scroll to position [95, 0]
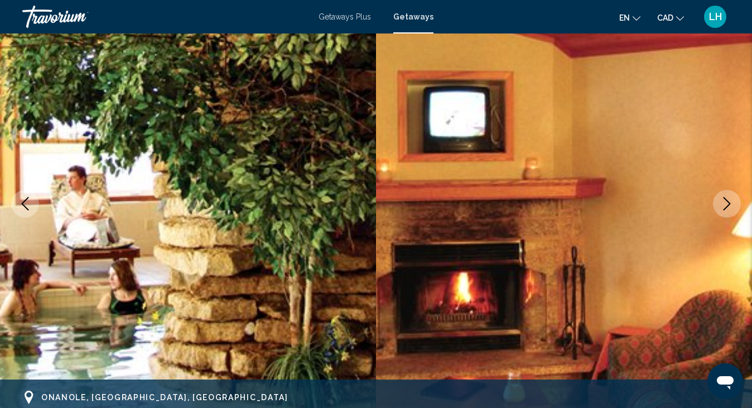
click at [728, 201] on icon "Next image" at bounding box center [726, 203] width 13 height 13
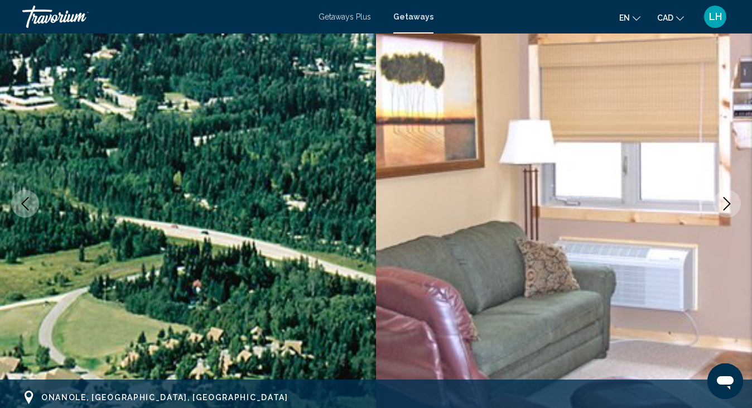
click at [728, 201] on icon "Next image" at bounding box center [726, 203] width 13 height 13
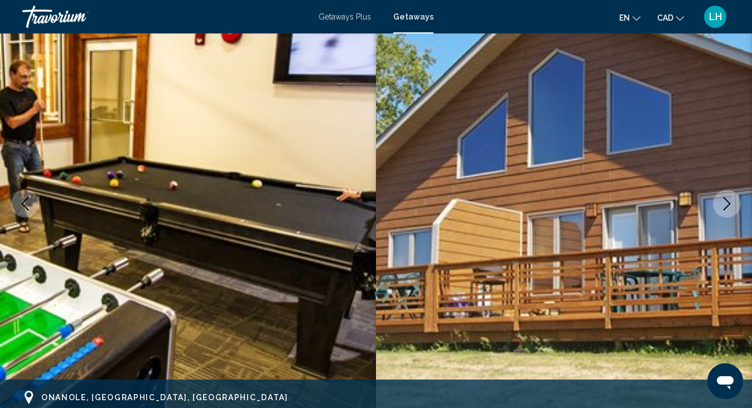
click at [728, 201] on icon "Next image" at bounding box center [726, 203] width 13 height 13
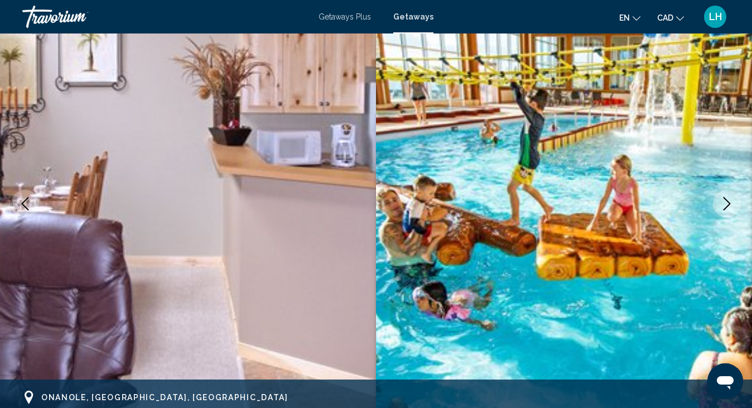
click at [728, 201] on icon "Next image" at bounding box center [726, 203] width 13 height 13
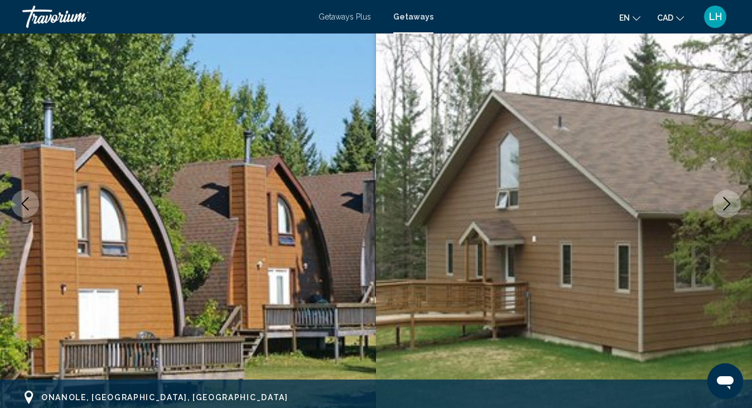
click at [728, 201] on icon "Next image" at bounding box center [726, 203] width 13 height 13
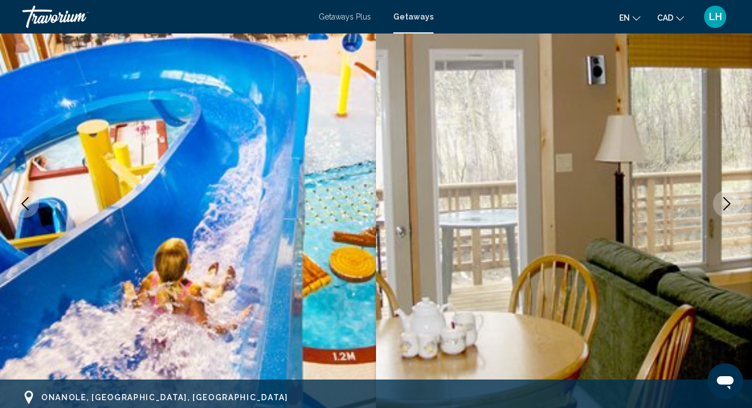
click at [728, 201] on icon "Next image" at bounding box center [726, 203] width 13 height 13
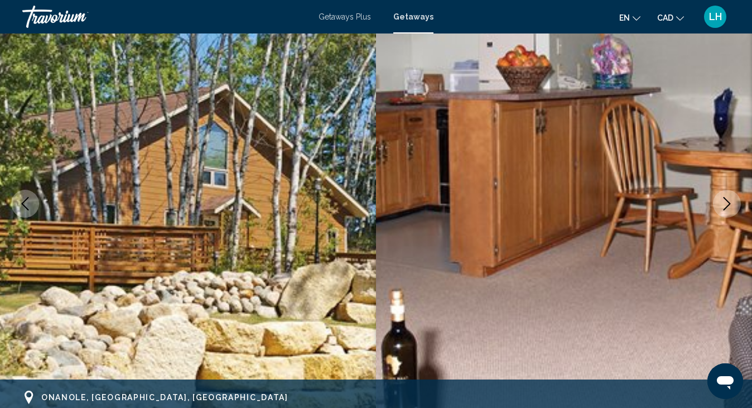
click at [728, 201] on icon "Next image" at bounding box center [726, 203] width 13 height 13
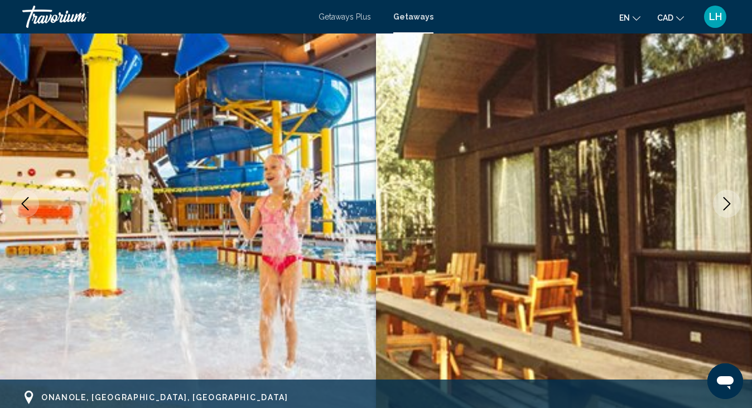
click at [728, 201] on icon "Next image" at bounding box center [726, 203] width 13 height 13
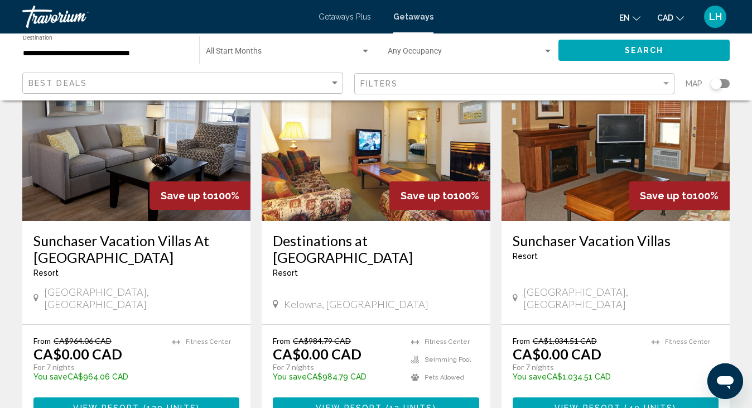
scroll to position [112, 0]
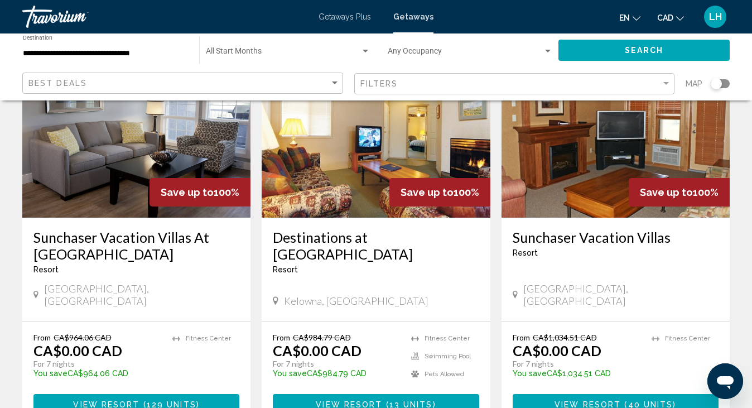
click at [390, 160] on img "Main content" at bounding box center [376, 128] width 228 height 178
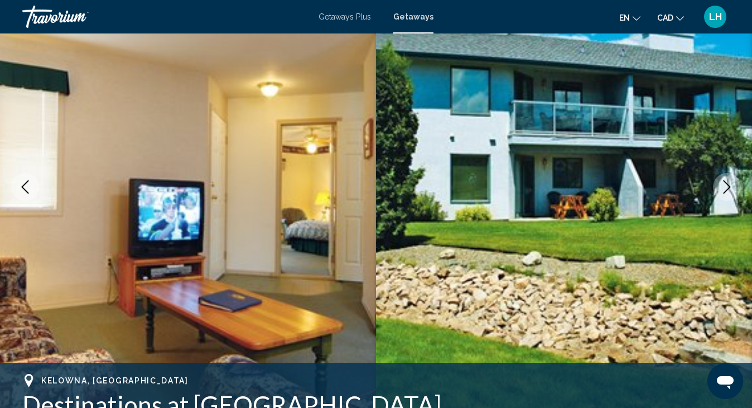
scroll to position [95, 0]
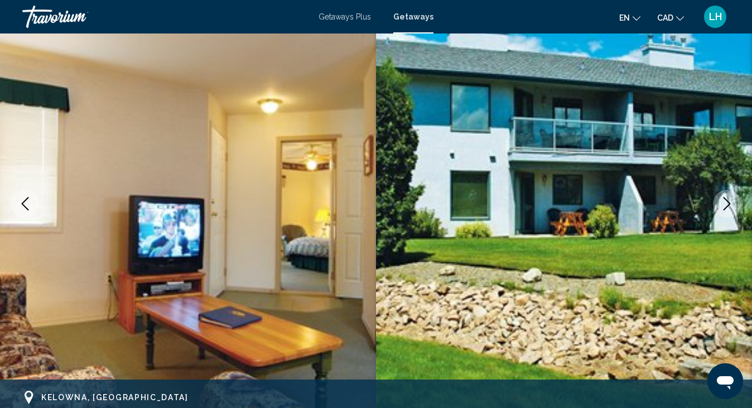
click at [729, 199] on icon "Next image" at bounding box center [726, 203] width 13 height 13
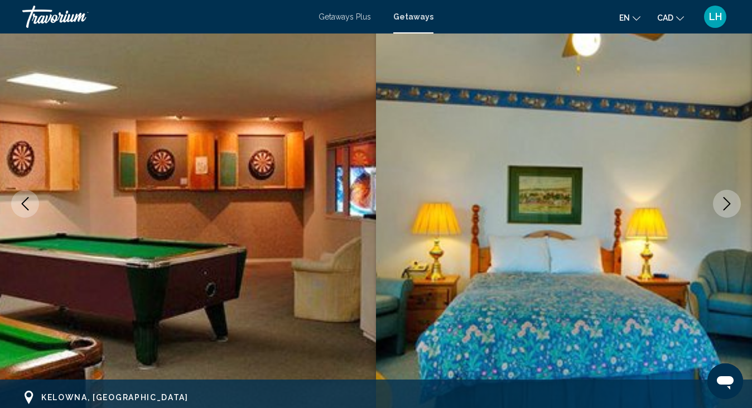
click at [729, 199] on icon "Next image" at bounding box center [726, 203] width 13 height 13
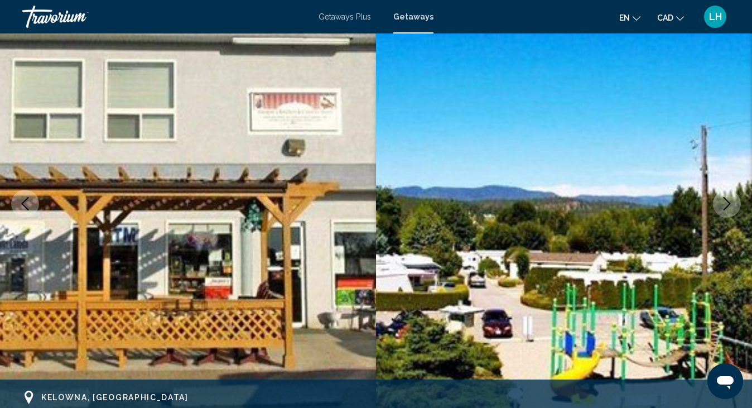
click at [729, 199] on icon "Next image" at bounding box center [726, 203] width 13 height 13
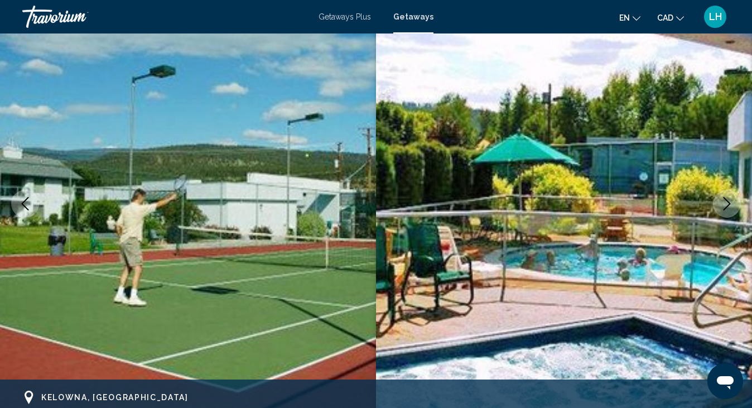
click at [729, 199] on icon "Next image" at bounding box center [726, 203] width 13 height 13
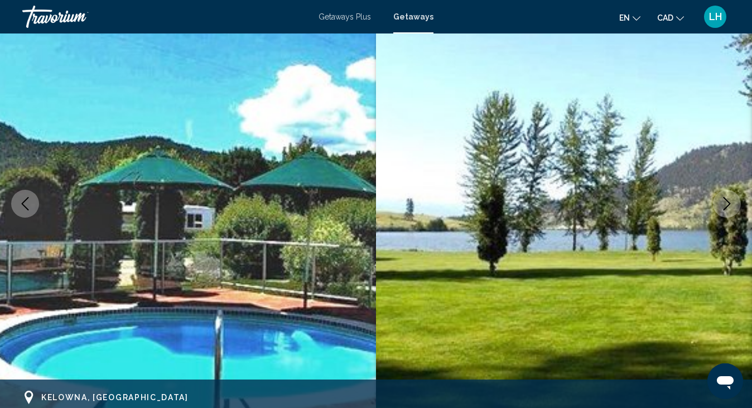
click at [729, 199] on icon "Next image" at bounding box center [726, 203] width 13 height 13
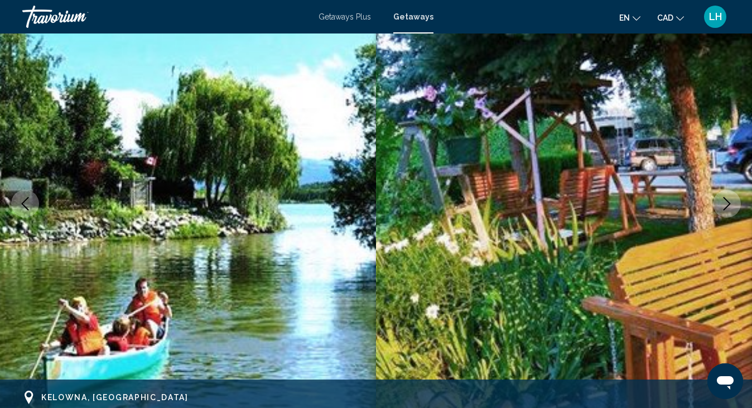
click at [729, 199] on icon "Next image" at bounding box center [726, 203] width 13 height 13
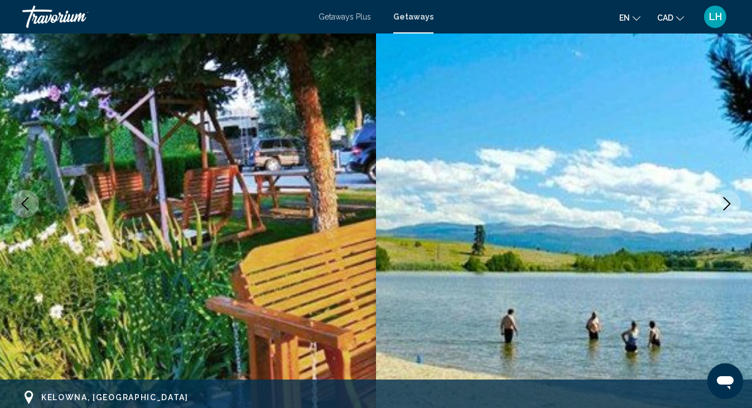
click at [729, 199] on icon "Next image" at bounding box center [726, 203] width 13 height 13
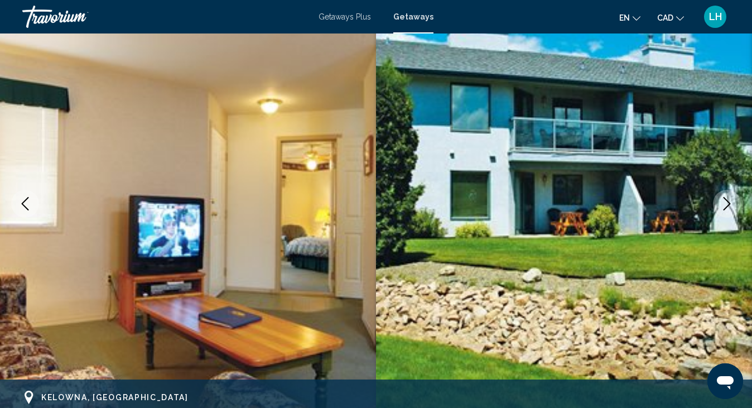
click at [725, 206] on icon "Next image" at bounding box center [726, 203] width 13 height 13
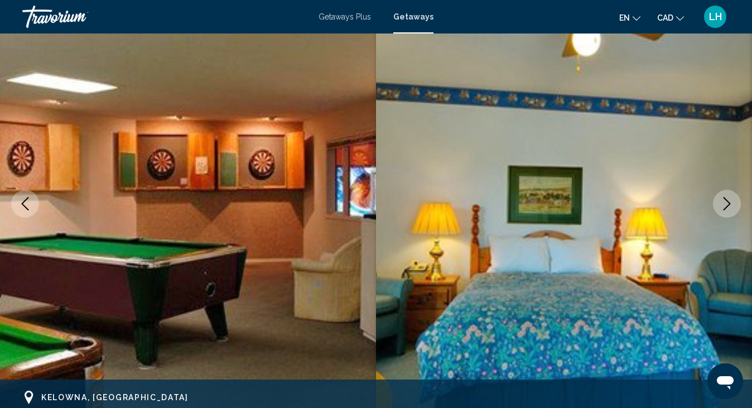
click at [730, 206] on icon "Next image" at bounding box center [726, 203] width 13 height 13
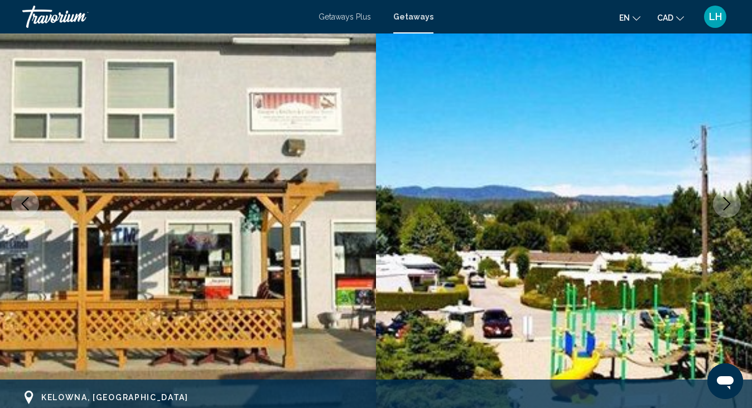
click at [730, 206] on icon "Next image" at bounding box center [726, 203] width 13 height 13
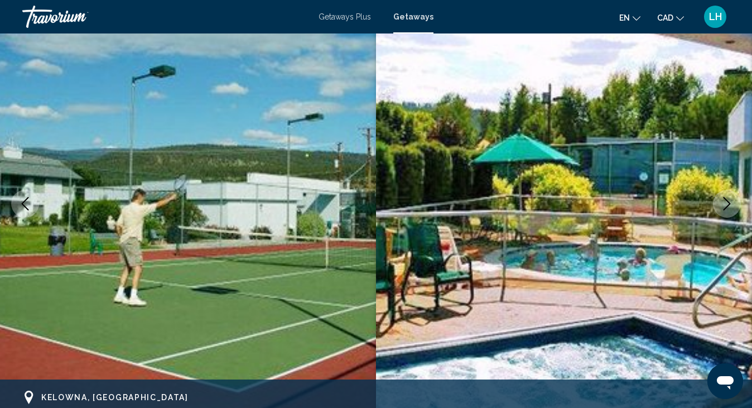
click at [724, 214] on button "Next image" at bounding box center [727, 204] width 28 height 28
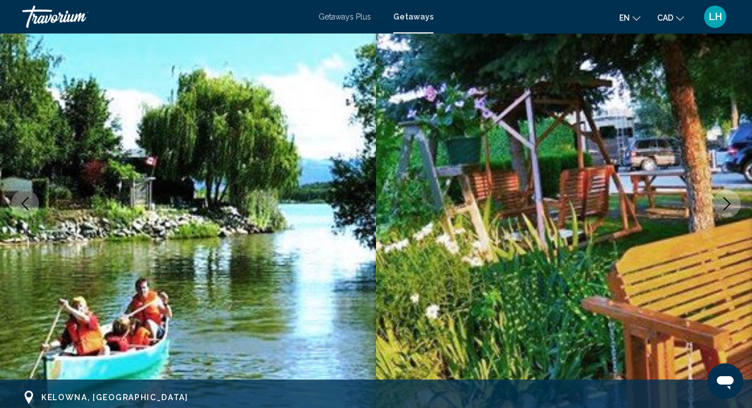
click at [724, 214] on button "Next image" at bounding box center [727, 204] width 28 height 28
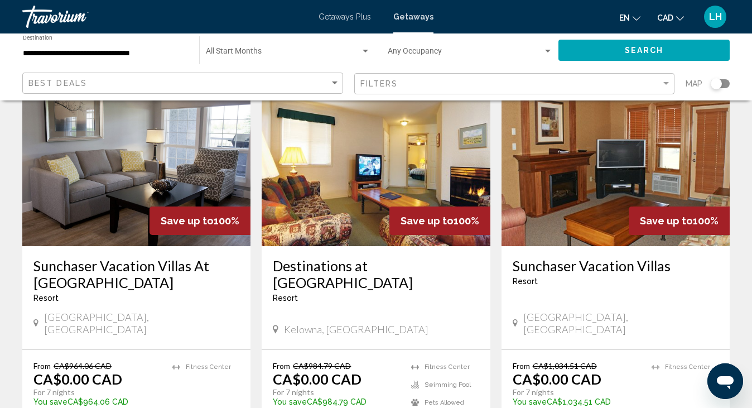
scroll to position [56, 0]
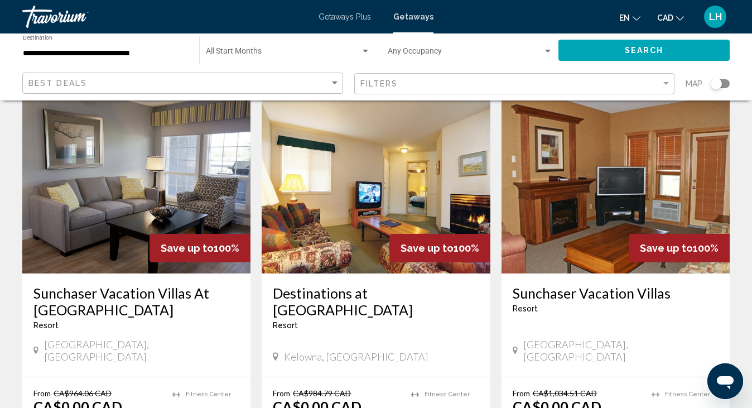
click at [590, 202] on img "Main content" at bounding box center [615, 184] width 228 height 178
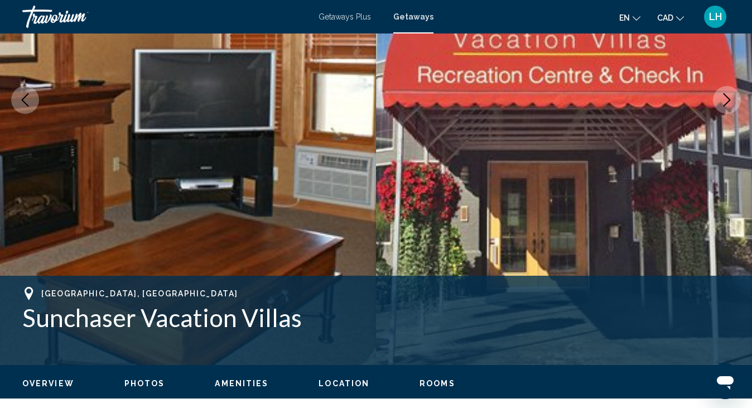
scroll to position [206, 0]
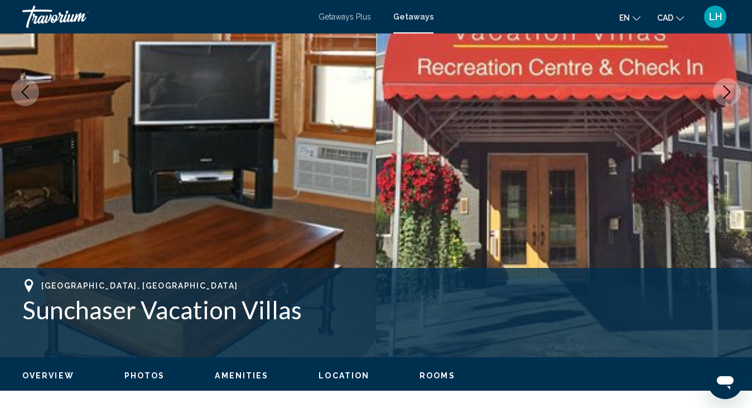
click at [728, 91] on icon "Next image" at bounding box center [726, 91] width 13 height 13
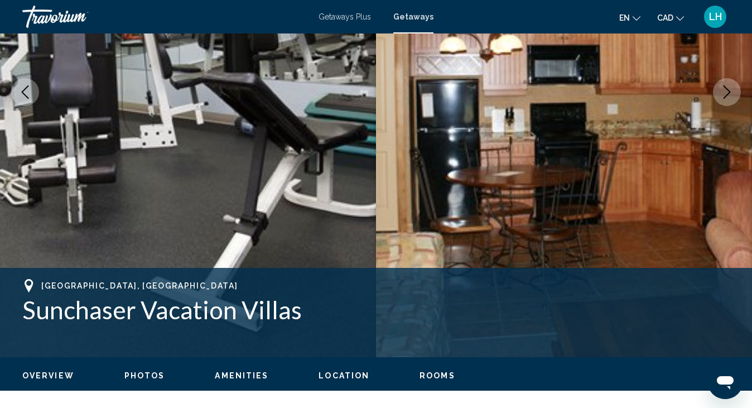
click at [728, 91] on icon "Next image" at bounding box center [726, 91] width 13 height 13
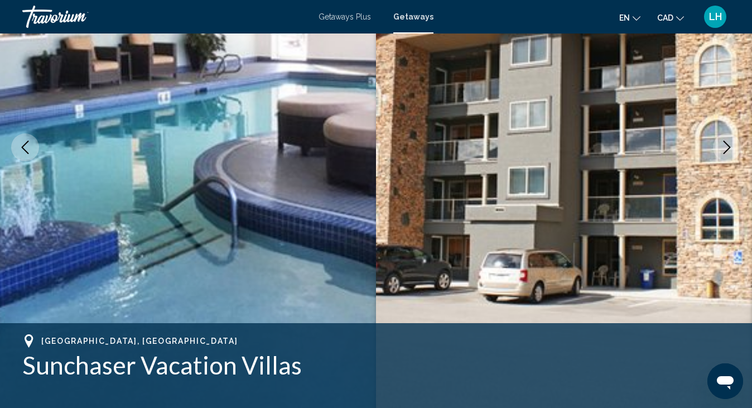
scroll to position [151, 0]
click at [727, 145] on icon "Next image" at bounding box center [726, 147] width 7 height 13
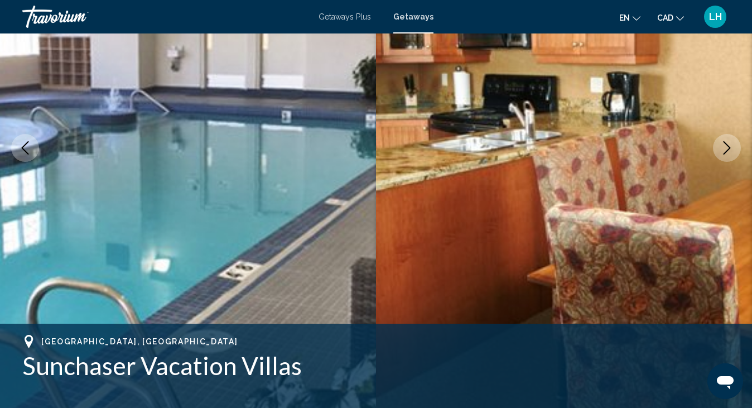
click at [727, 145] on icon "Next image" at bounding box center [726, 147] width 7 height 13
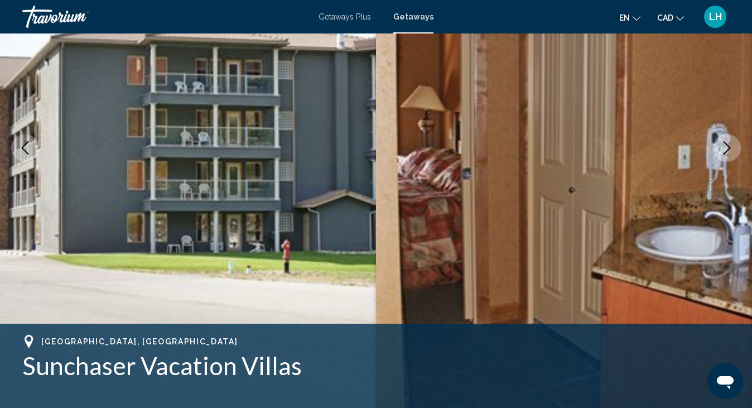
click at [727, 145] on icon "Next image" at bounding box center [726, 147] width 7 height 13
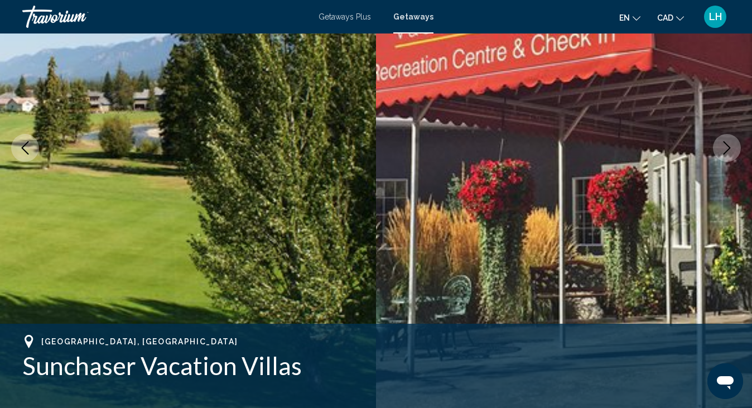
click at [727, 145] on icon "Next image" at bounding box center [726, 147] width 7 height 13
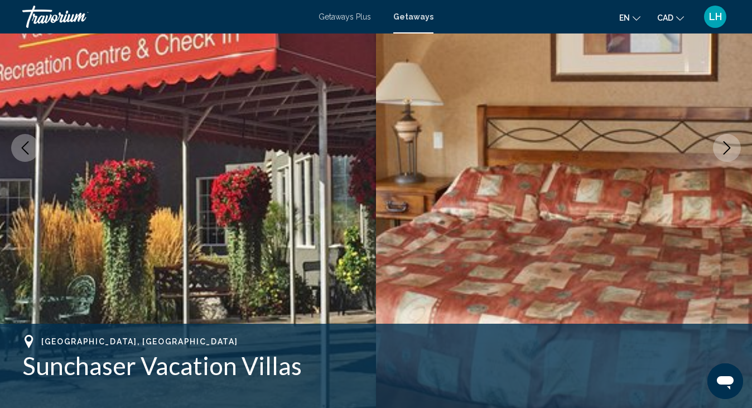
click at [727, 145] on icon "Next image" at bounding box center [726, 147] width 7 height 13
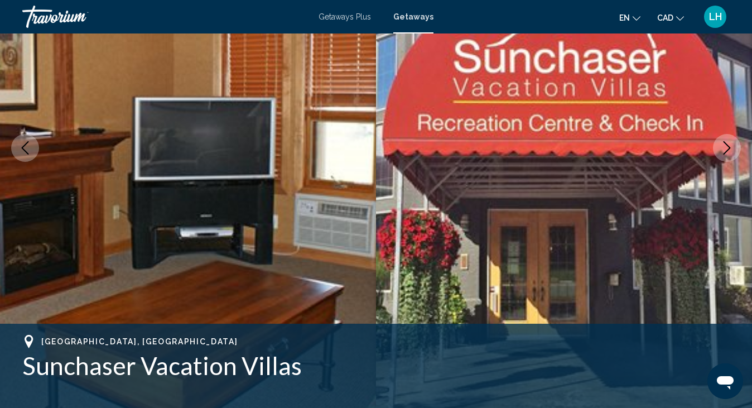
click at [25, 148] on icon "Previous image" at bounding box center [24, 147] width 13 height 13
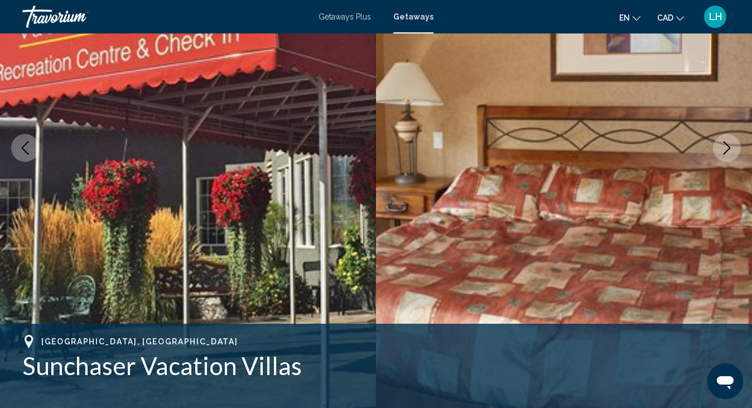
click at [25, 146] on icon "Previous image" at bounding box center [24, 147] width 13 height 13
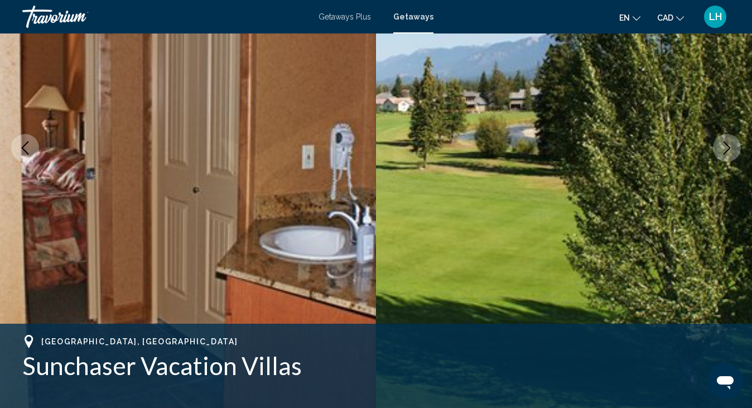
click at [26, 146] on icon "Previous image" at bounding box center [24, 147] width 13 height 13
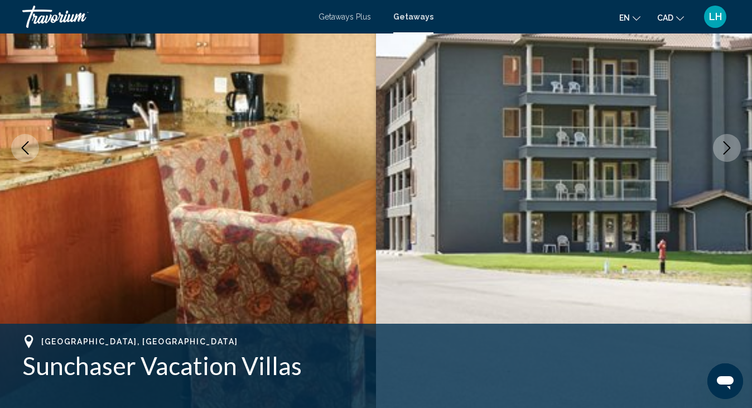
click at [28, 142] on icon "Previous image" at bounding box center [24, 147] width 13 height 13
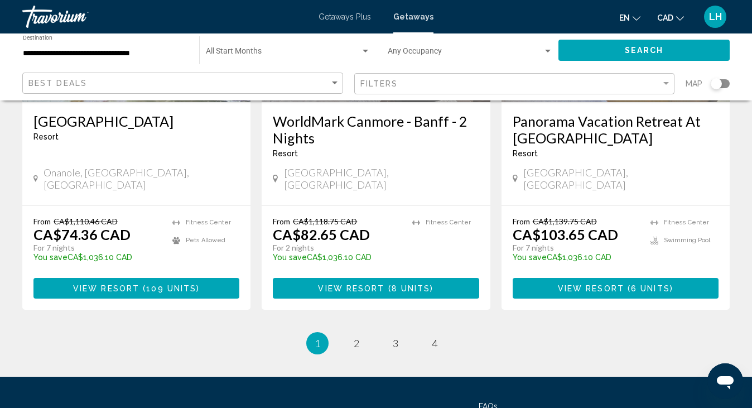
scroll to position [1506, 0]
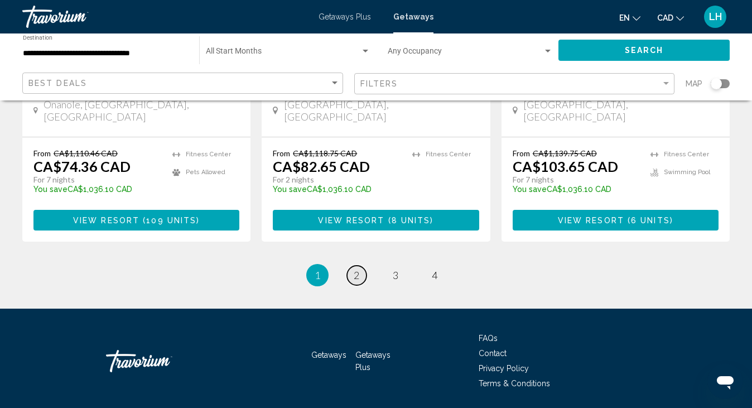
click at [356, 266] on link "page 2" at bounding box center [357, 276] width 20 height 20
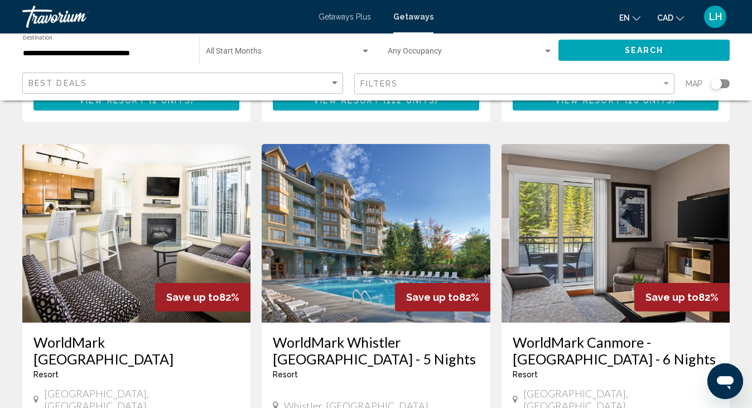
scroll to position [390, 0]
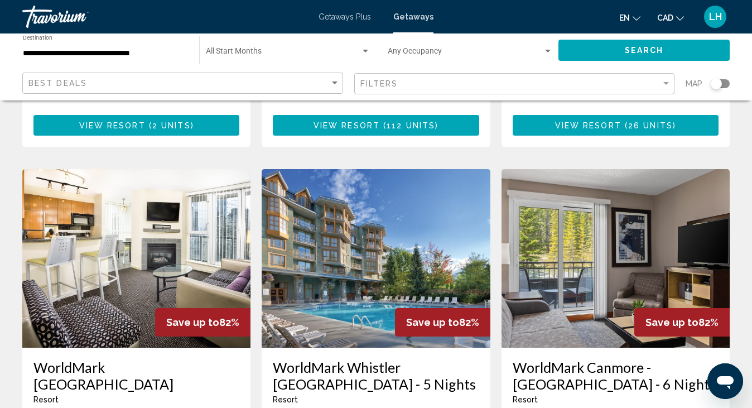
click at [169, 208] on img "Main content" at bounding box center [136, 258] width 228 height 178
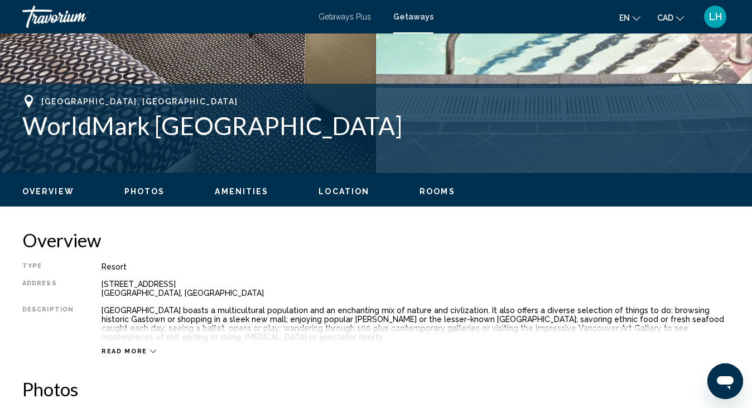
scroll to position [95, 0]
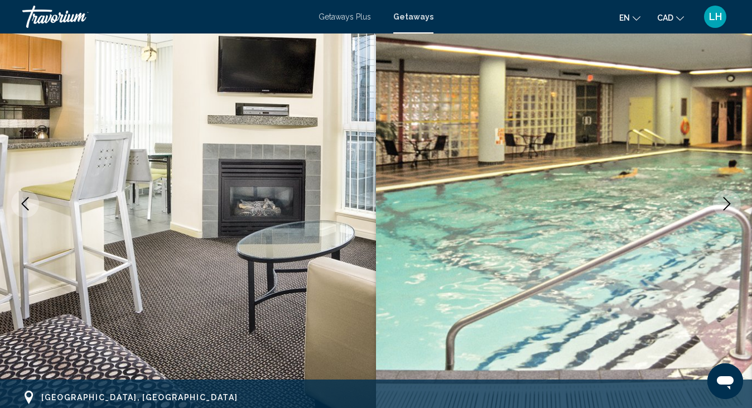
click at [721, 204] on icon "Next image" at bounding box center [726, 203] width 13 height 13
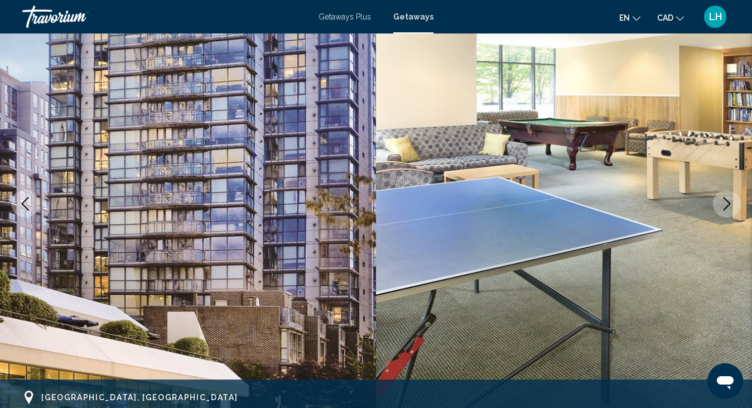
click at [720, 204] on icon "Next image" at bounding box center [726, 203] width 13 height 13
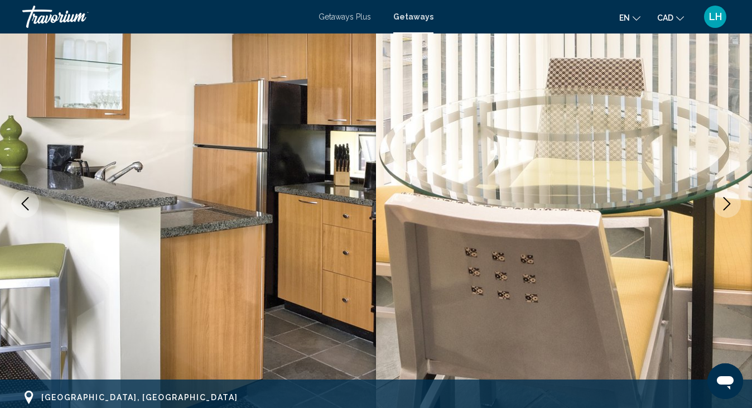
click at [720, 204] on icon "Next image" at bounding box center [726, 203] width 13 height 13
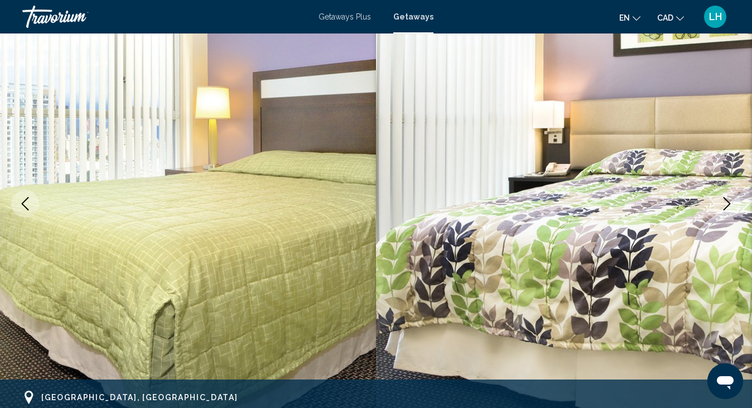
click at [720, 204] on button "Next image" at bounding box center [727, 204] width 28 height 28
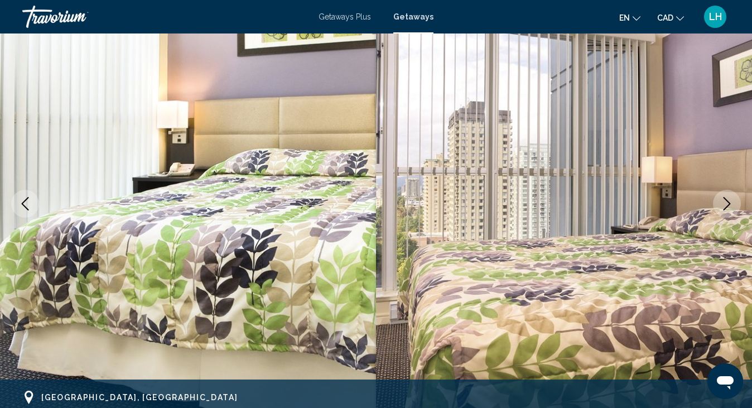
click at [717, 204] on button "Next image" at bounding box center [727, 204] width 28 height 28
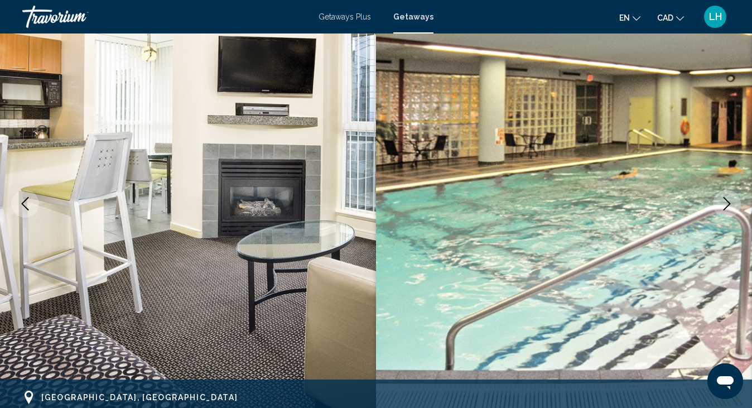
click at [22, 201] on icon "Previous image" at bounding box center [24, 203] width 13 height 13
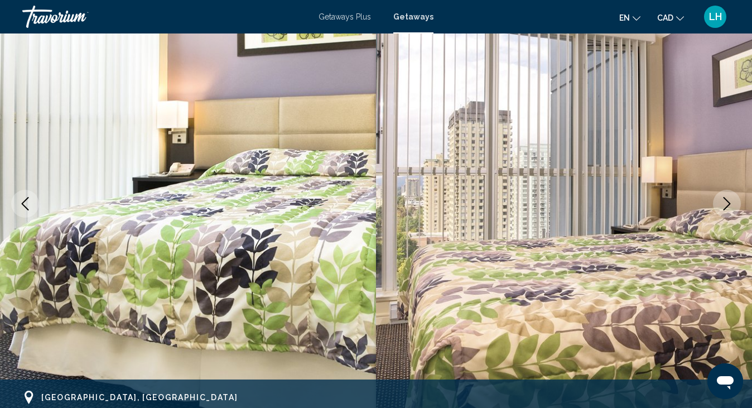
click at [31, 205] on icon "Previous image" at bounding box center [24, 203] width 13 height 13
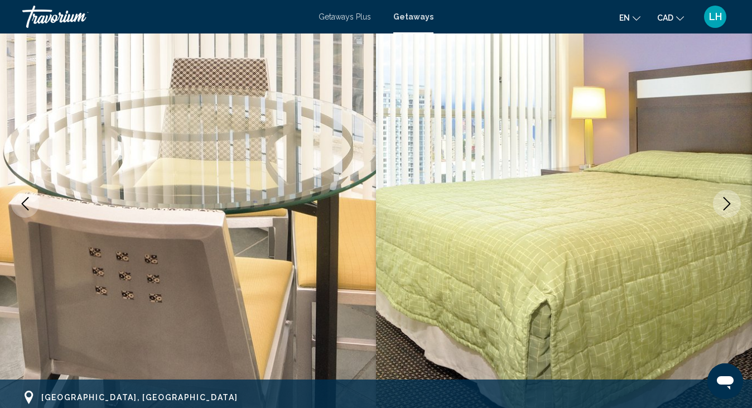
click at [29, 205] on icon "Previous image" at bounding box center [24, 203] width 13 height 13
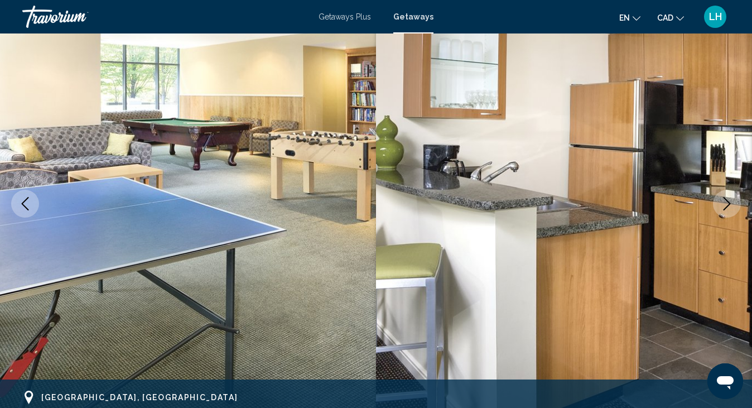
click at [29, 205] on icon "Previous image" at bounding box center [24, 203] width 13 height 13
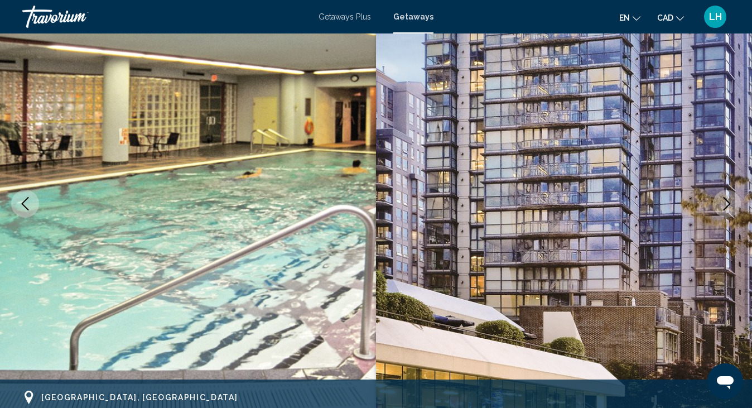
click at [27, 205] on icon "Previous image" at bounding box center [24, 203] width 13 height 13
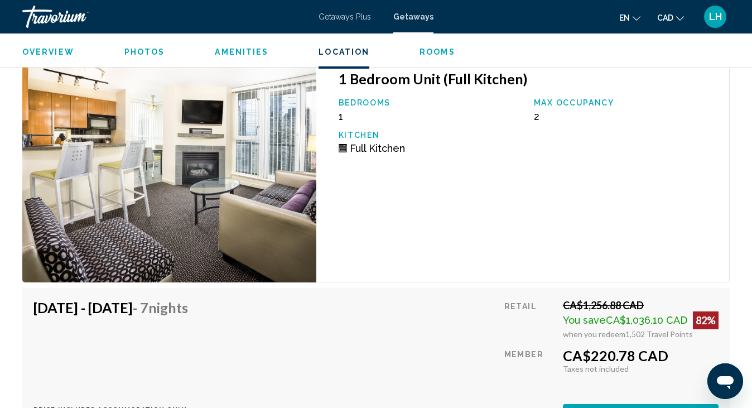
scroll to position [2159, 0]
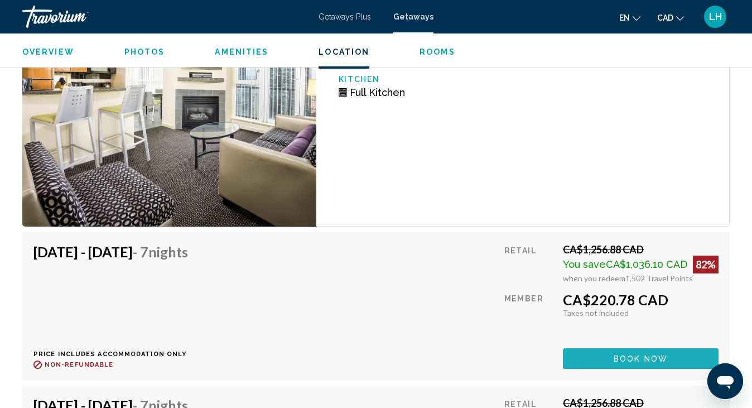
click at [648, 358] on span "Book now" at bounding box center [641, 358] width 54 height 9
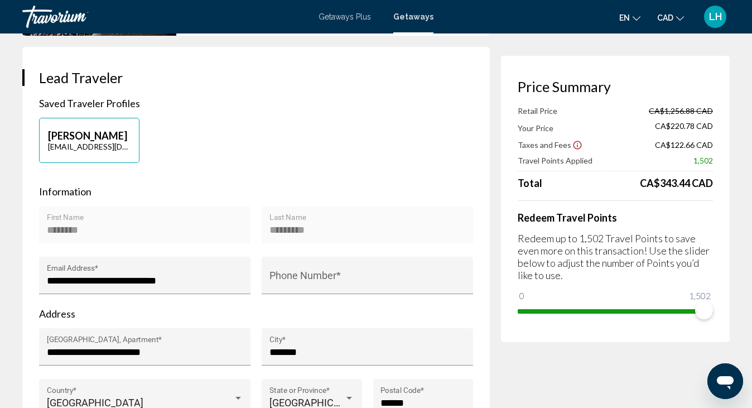
scroll to position [223, 0]
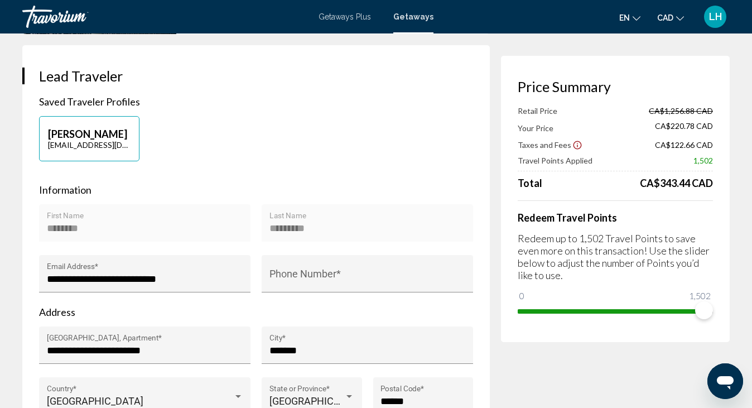
click at [65, 30] on mat-toolbar "Getaways Plus Getaways en English Español Français Italiano Português русский C…" at bounding box center [376, 16] width 752 height 33
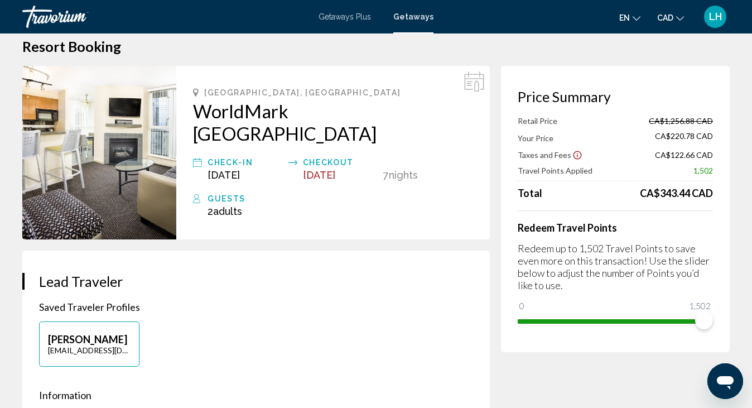
scroll to position [0, 0]
